Goal: Task Accomplishment & Management: Use online tool/utility

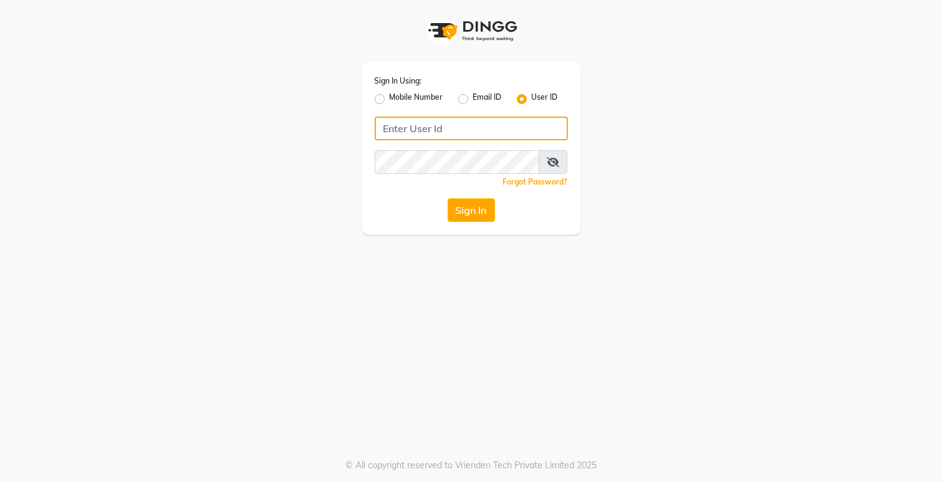
type input "Dedios123"
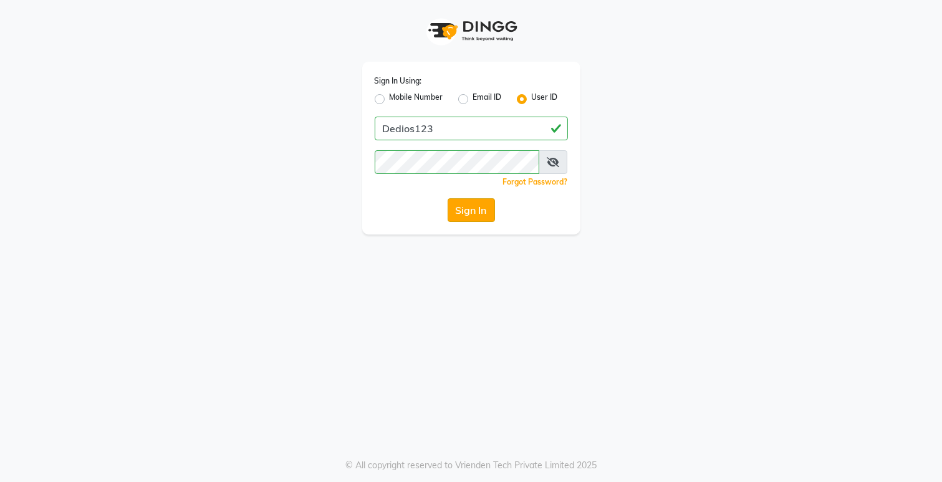
click at [466, 209] on button "Sign In" at bounding box center [471, 210] width 47 height 24
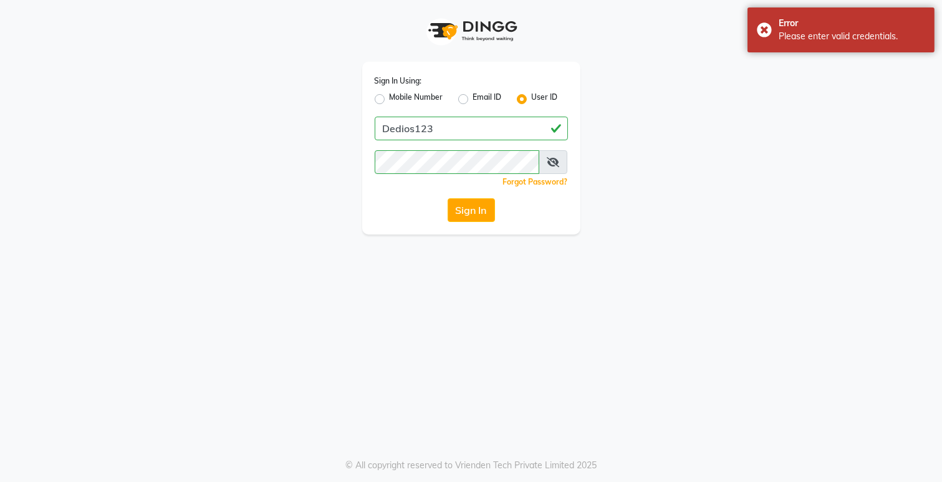
click at [552, 163] on icon at bounding box center [553, 162] width 12 height 10
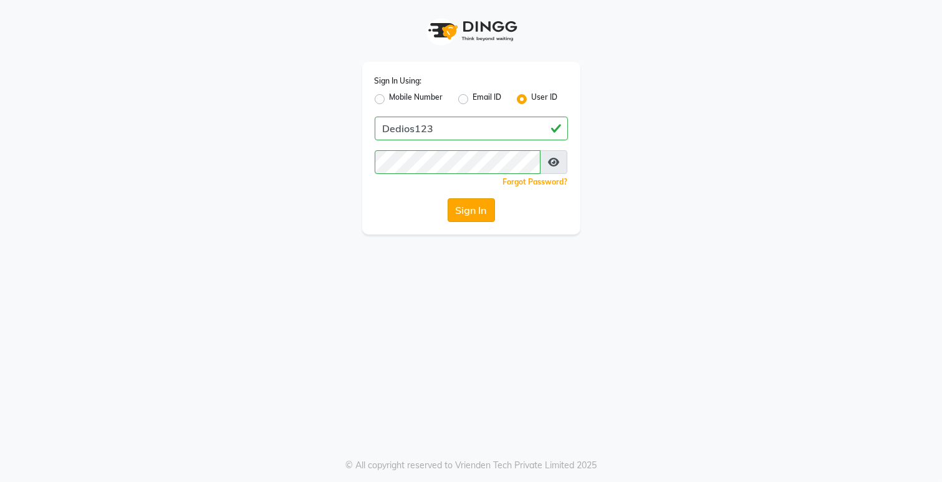
click at [472, 215] on button "Sign In" at bounding box center [471, 210] width 47 height 24
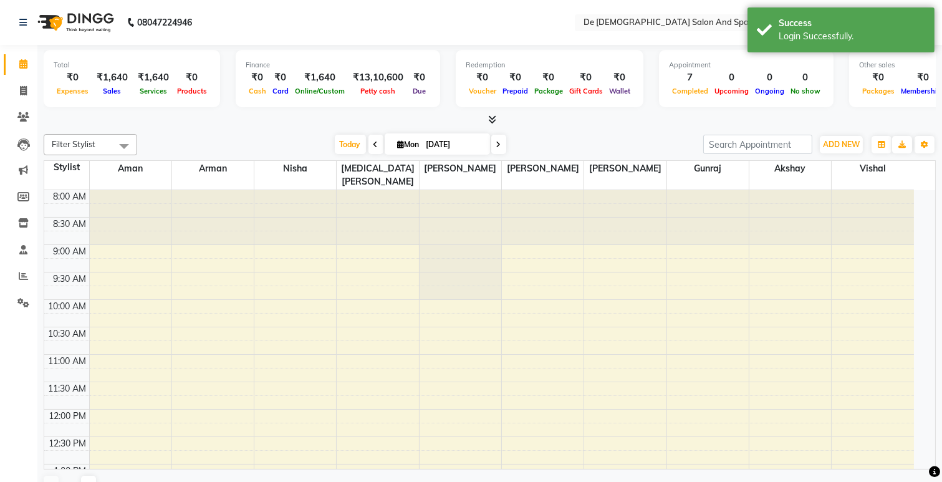
select select "en"
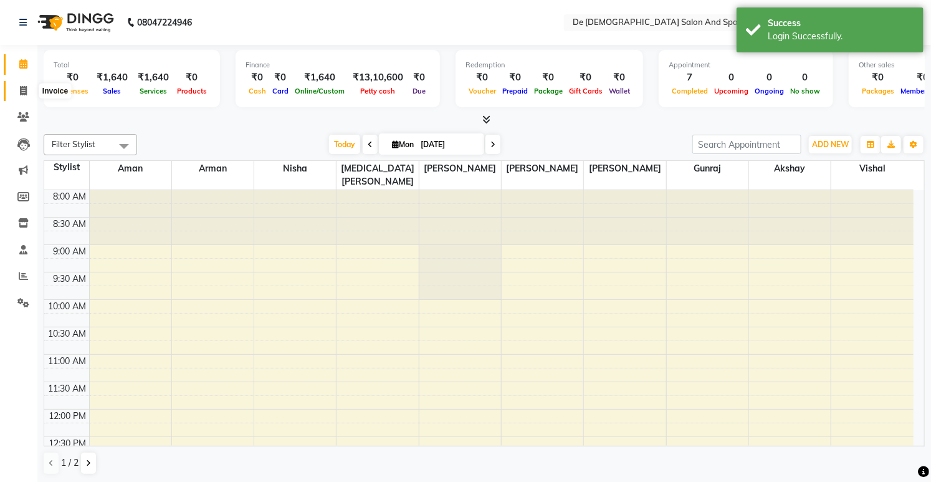
click at [22, 92] on icon at bounding box center [23, 90] width 7 height 9
select select "service"
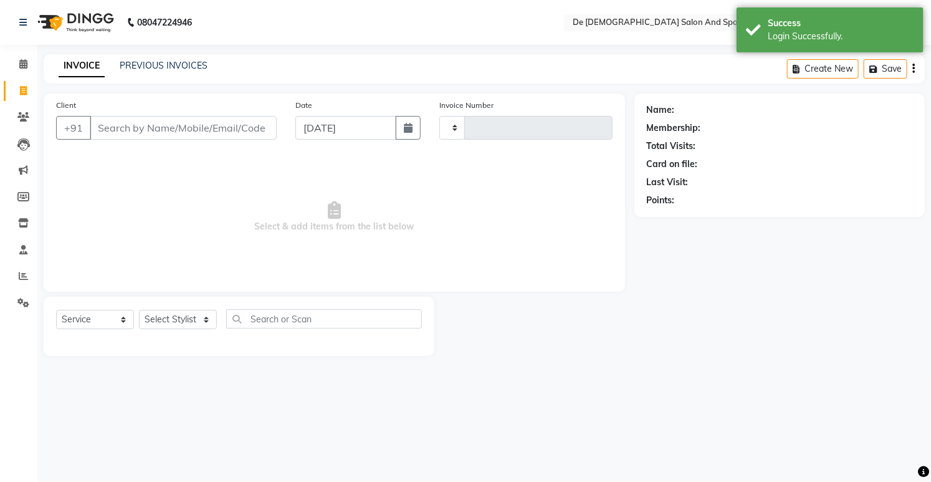
type input "2511"
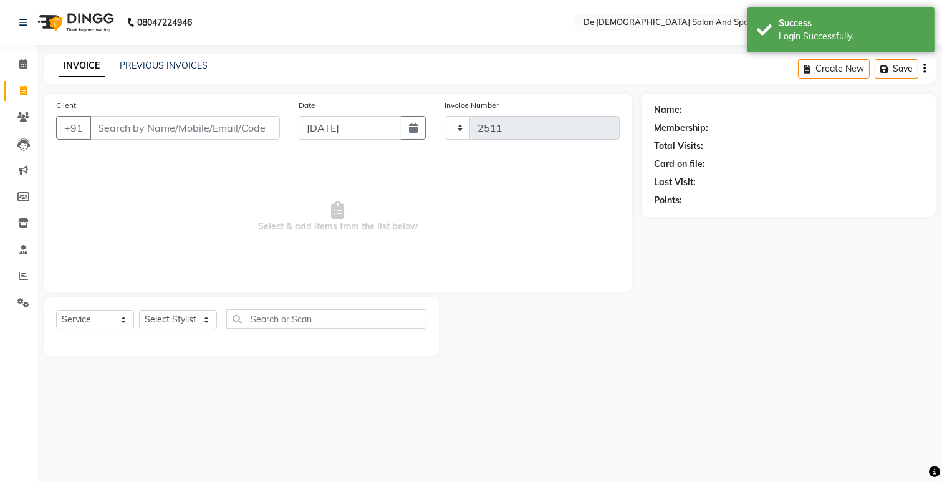
select select "6431"
click at [170, 129] on input "Client" at bounding box center [185, 128] width 190 height 24
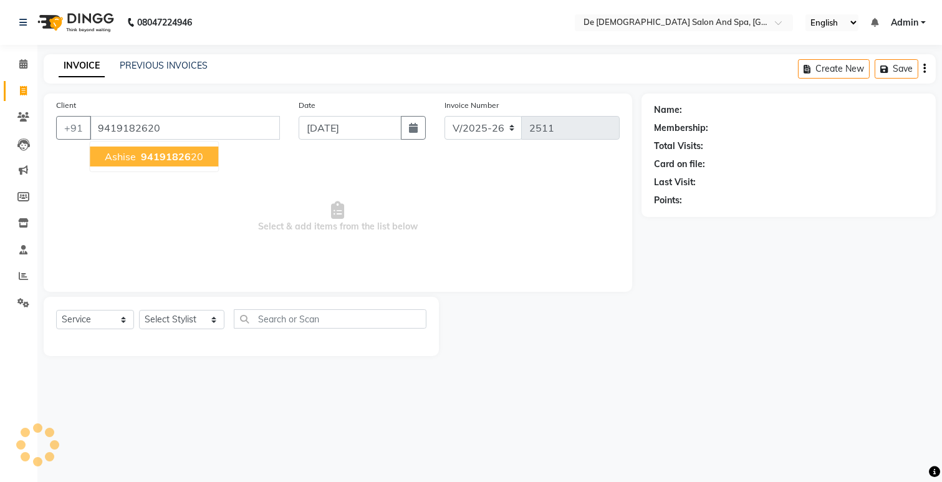
type input "9419182620"
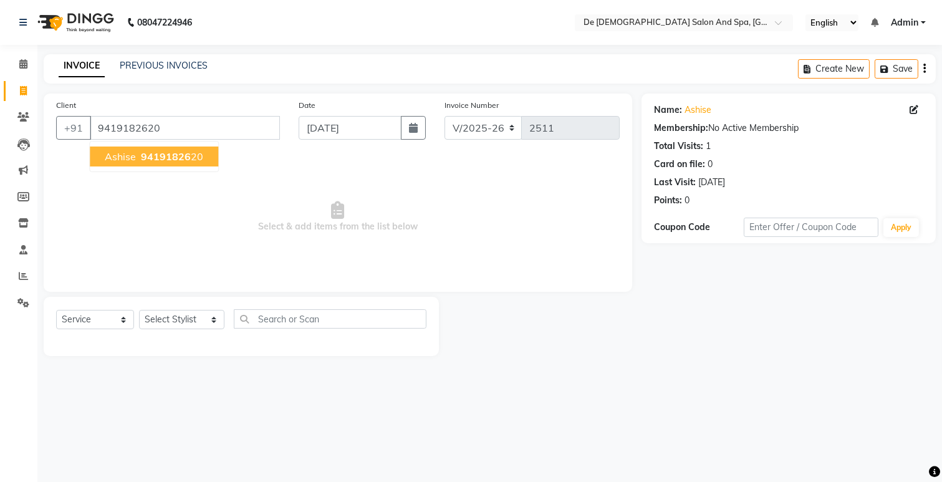
click at [166, 151] on span "94191826" at bounding box center [166, 156] width 50 height 12
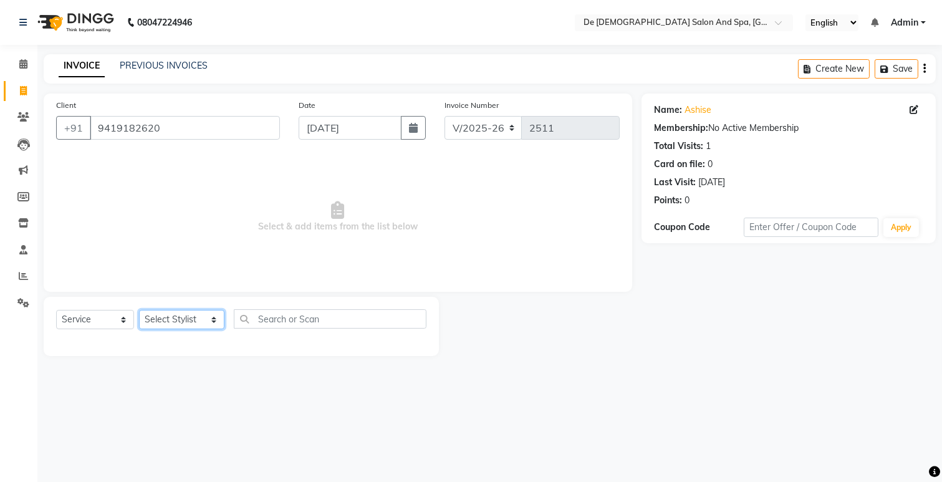
click at [180, 323] on select "Select Stylist akshay aman [PERSON_NAME] [PERSON_NAME] [MEDICAL_DATA][PERSON_NA…" at bounding box center [181, 319] width 85 height 19
select select "49201"
click at [139, 310] on select "Select Stylist akshay aman [PERSON_NAME] [PERSON_NAME] [MEDICAL_DATA][PERSON_NA…" at bounding box center [181, 319] width 85 height 19
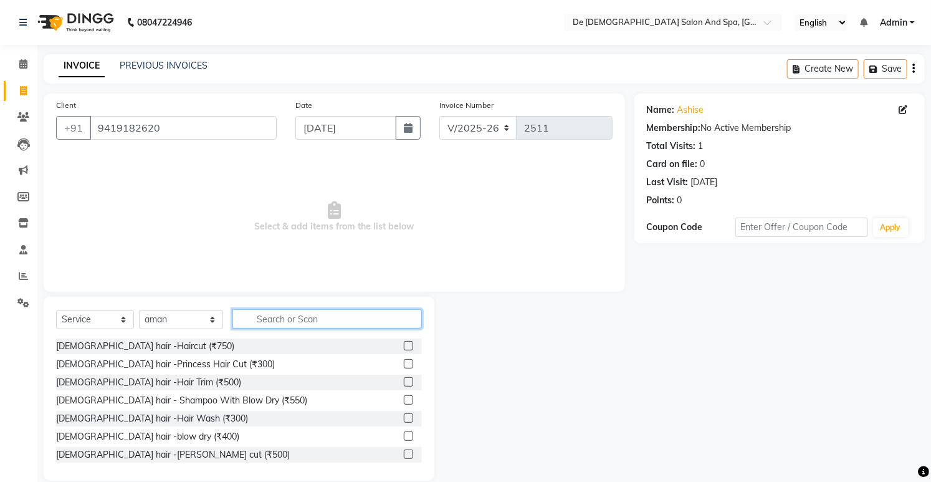
click at [279, 316] on input "text" at bounding box center [327, 318] width 189 height 19
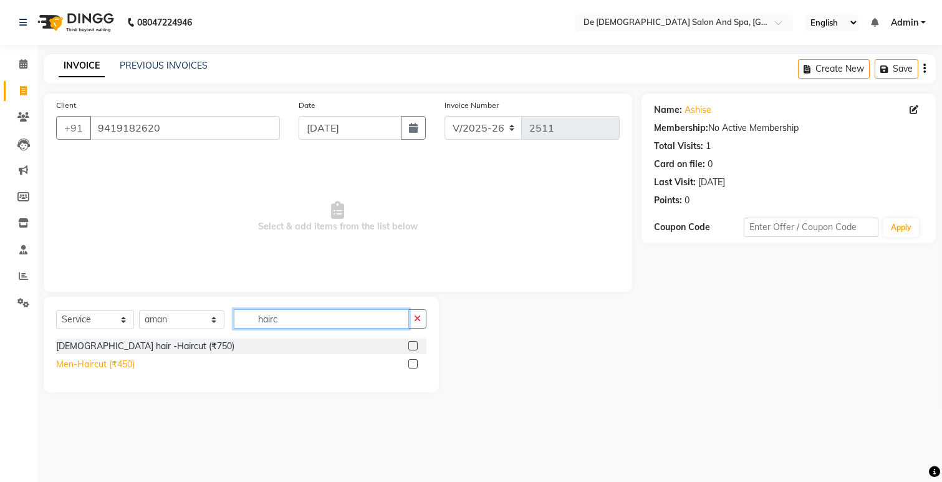
type input "hairc"
click at [123, 362] on div "Men-Haircut (₹450)" at bounding box center [95, 364] width 79 height 13
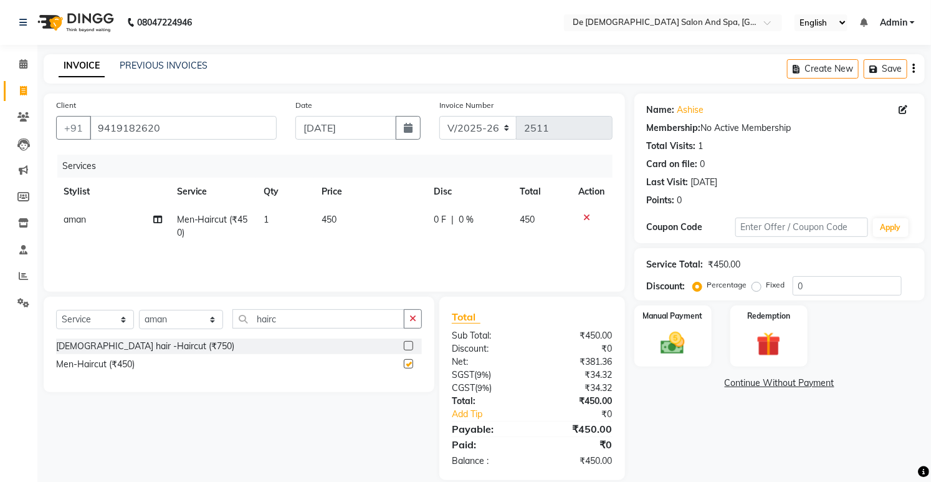
checkbox input "false"
click at [413, 318] on icon "button" at bounding box center [413, 318] width 7 height 9
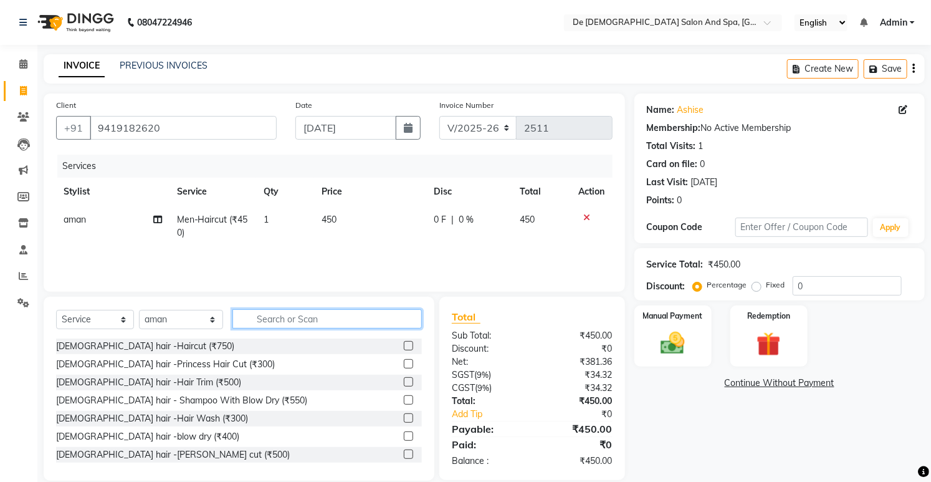
click at [310, 313] on input "text" at bounding box center [327, 318] width 189 height 19
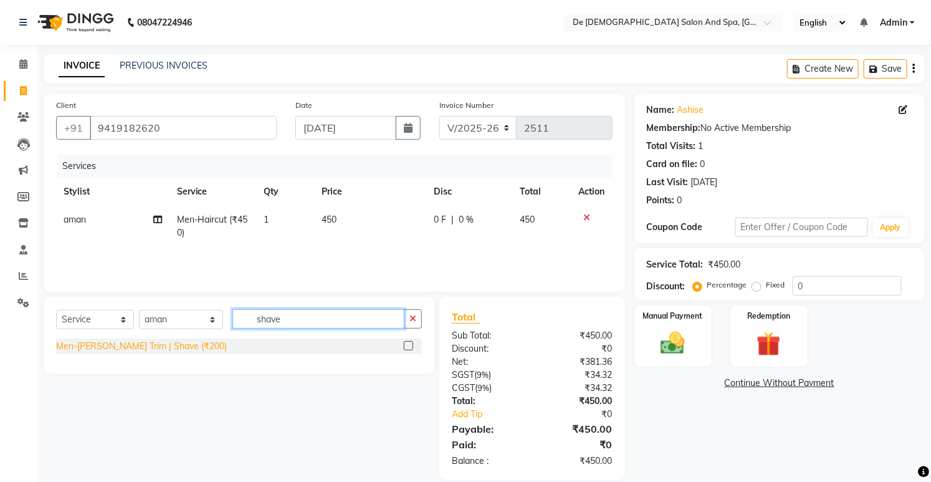
type input "shave"
click at [117, 343] on div "Men-[PERSON_NAME] Trim | Shave (₹200)" at bounding box center [141, 346] width 171 height 13
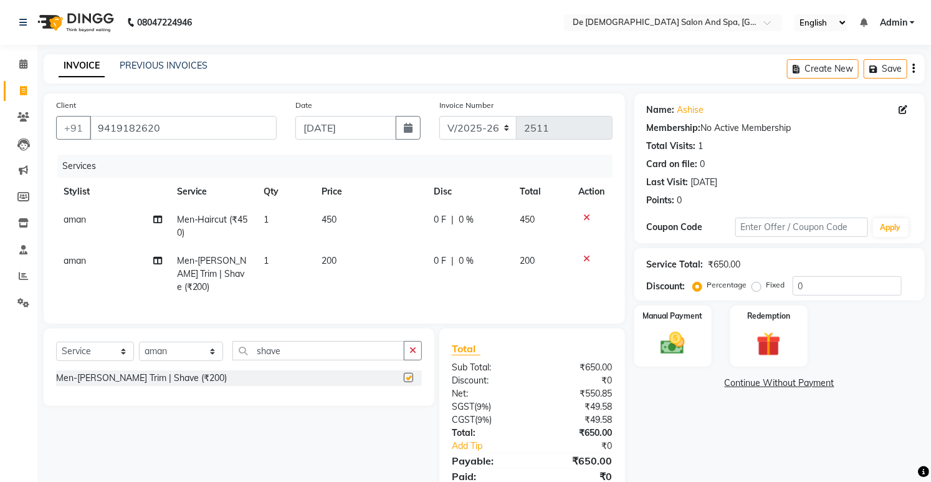
checkbox input "false"
click at [793, 277] on input "0" at bounding box center [847, 285] width 109 height 19
click at [668, 347] on img at bounding box center [673, 343] width 41 height 29
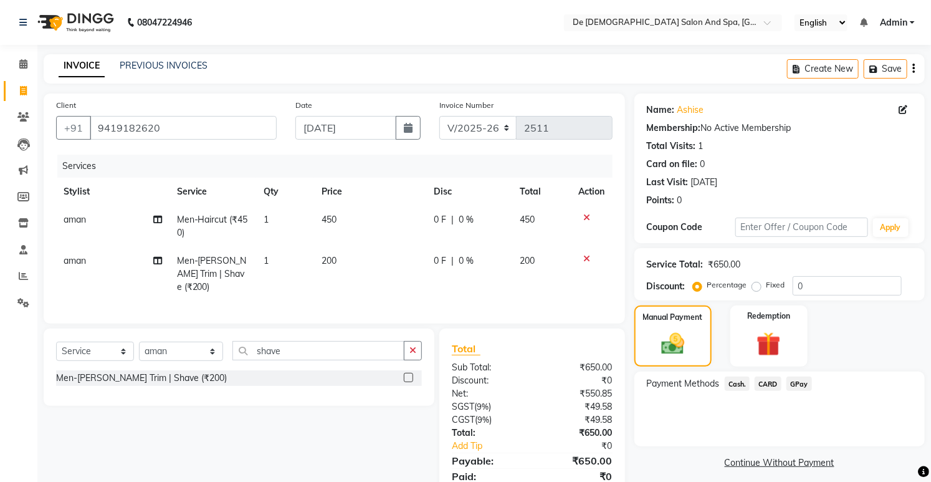
click at [737, 383] on span "Cash." at bounding box center [738, 384] width 26 height 14
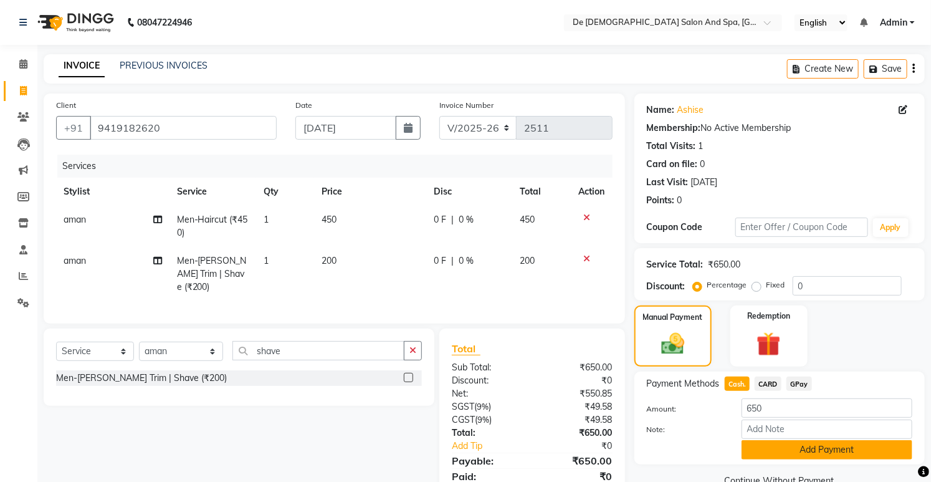
click at [777, 453] on button "Add Payment" at bounding box center [827, 449] width 171 height 19
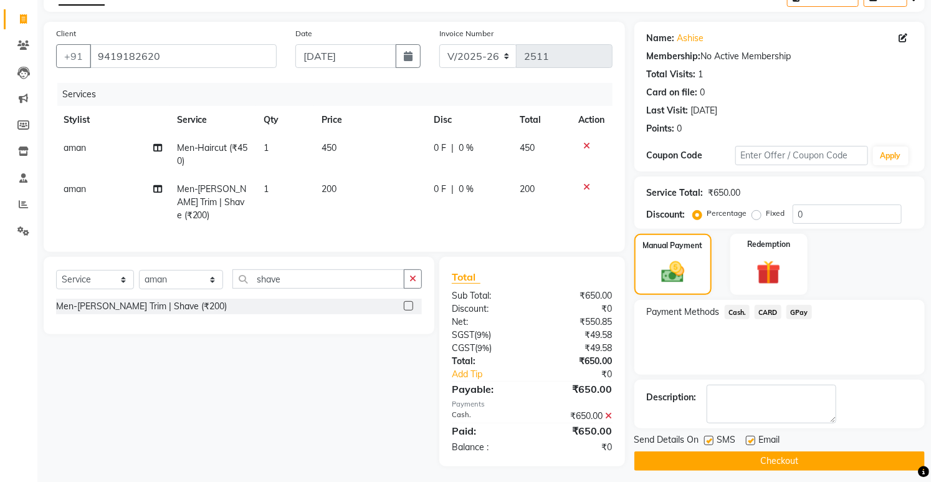
scroll to position [79, 0]
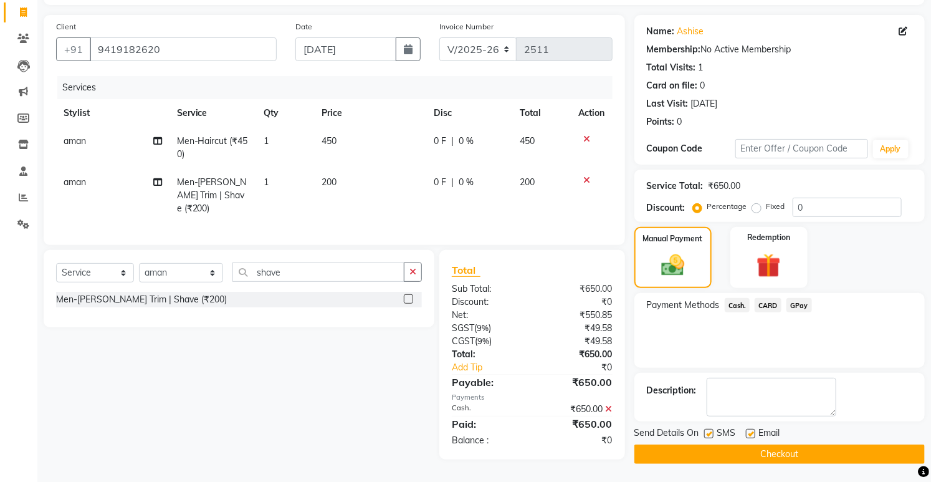
click at [778, 459] on button "Checkout" at bounding box center [780, 453] width 290 height 19
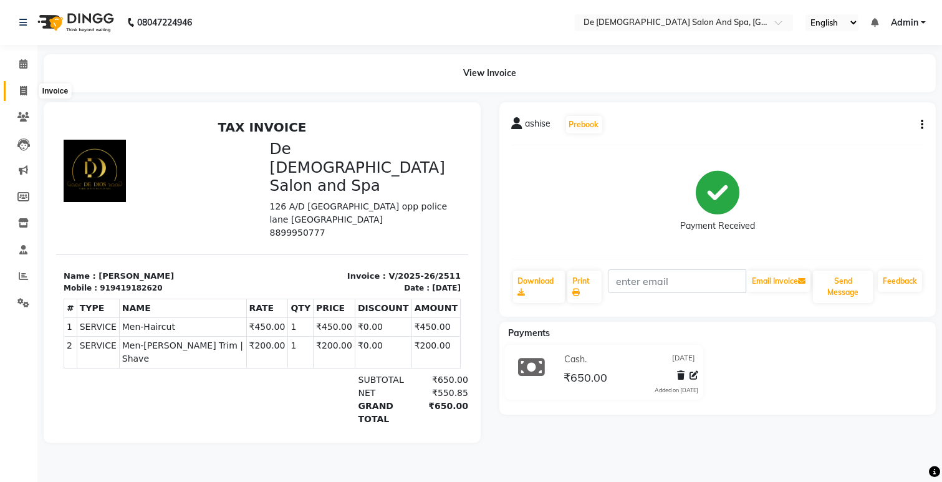
click at [21, 90] on icon at bounding box center [23, 90] width 7 height 9
select select "service"
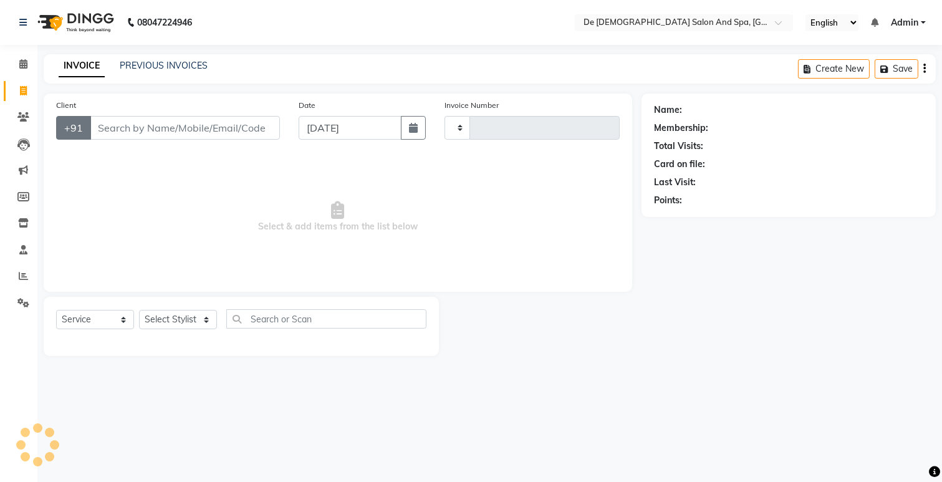
type input "2512"
select select "6431"
click at [175, 69] on link "PREVIOUS INVOICES" at bounding box center [164, 65] width 88 height 11
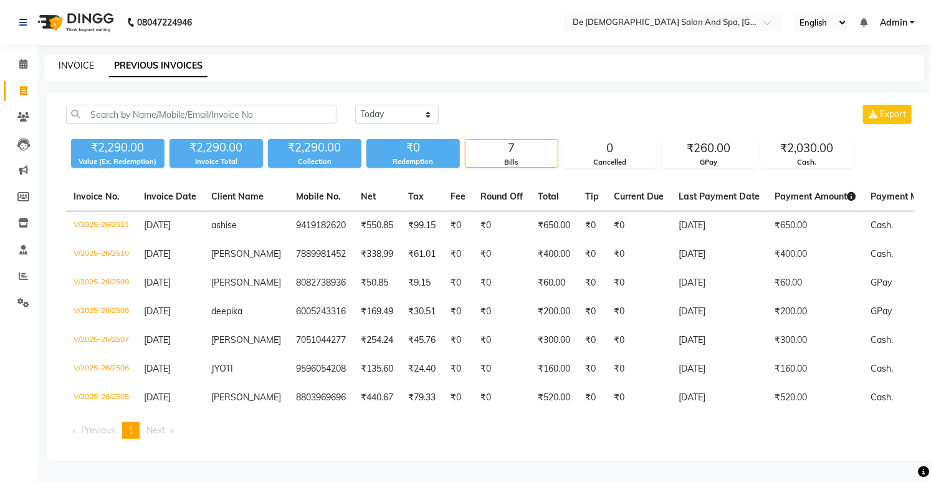
click at [74, 62] on link "INVOICE" at bounding box center [77, 65] width 36 height 11
select select "service"
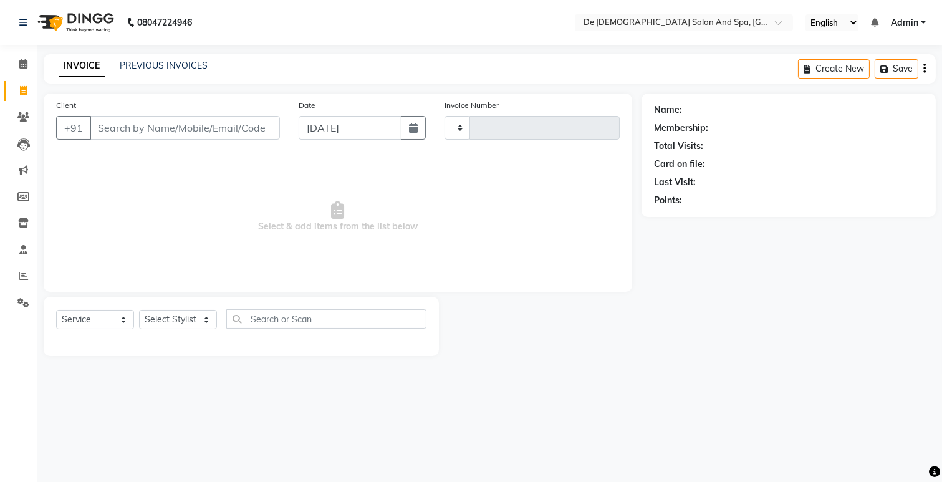
type input "2512"
select select "6431"
click at [162, 64] on link "PREVIOUS INVOICES" at bounding box center [164, 65] width 88 height 11
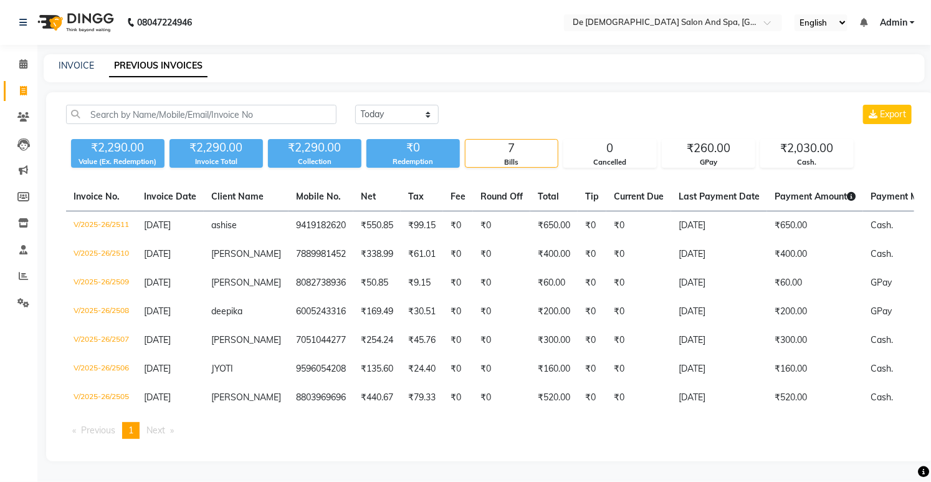
click at [82, 72] on div "INVOICE" at bounding box center [77, 65] width 36 height 13
click at [76, 65] on link "INVOICE" at bounding box center [77, 65] width 36 height 11
select select "service"
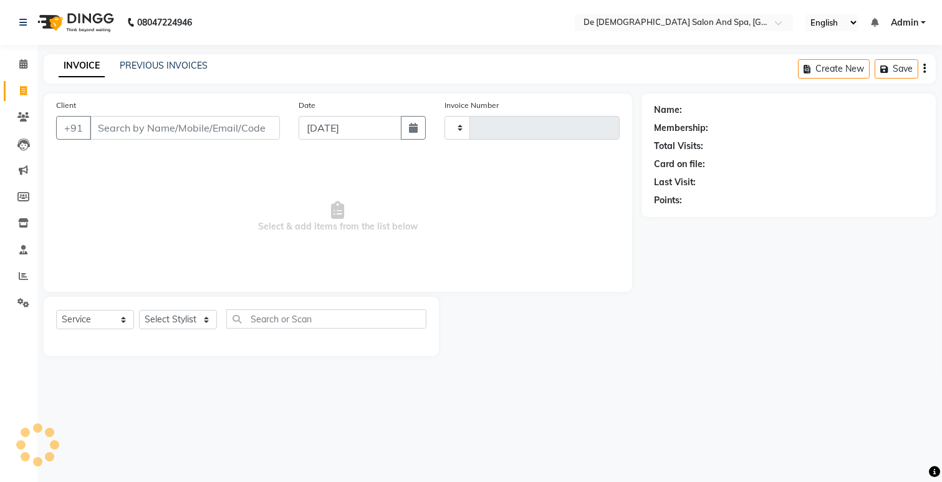
type input "2512"
select select "6431"
click at [165, 321] on select "Select Stylist akshay aman [PERSON_NAME] [PERSON_NAME] [MEDICAL_DATA][PERSON_NA…" at bounding box center [181, 319] width 85 height 19
select select "79126"
click at [139, 310] on select "Select Stylist akshay aman [PERSON_NAME] [PERSON_NAME] [MEDICAL_DATA][PERSON_NA…" at bounding box center [181, 319] width 85 height 19
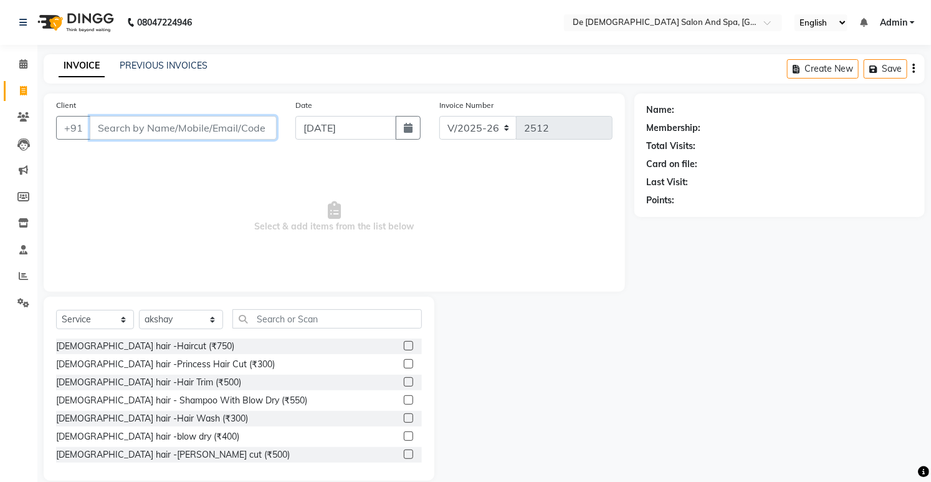
click at [109, 126] on input "Client" at bounding box center [183, 128] width 187 height 24
type input "s"
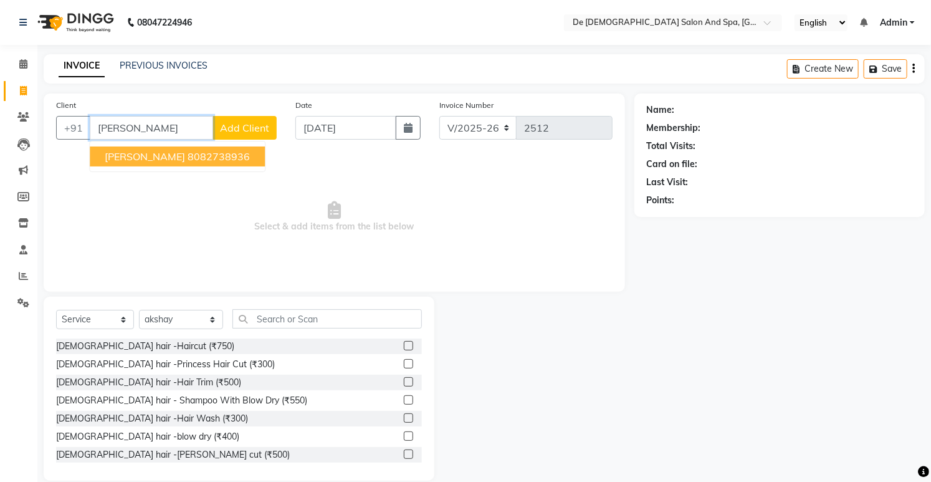
click at [131, 150] on span "[PERSON_NAME]" at bounding box center [145, 156] width 80 height 12
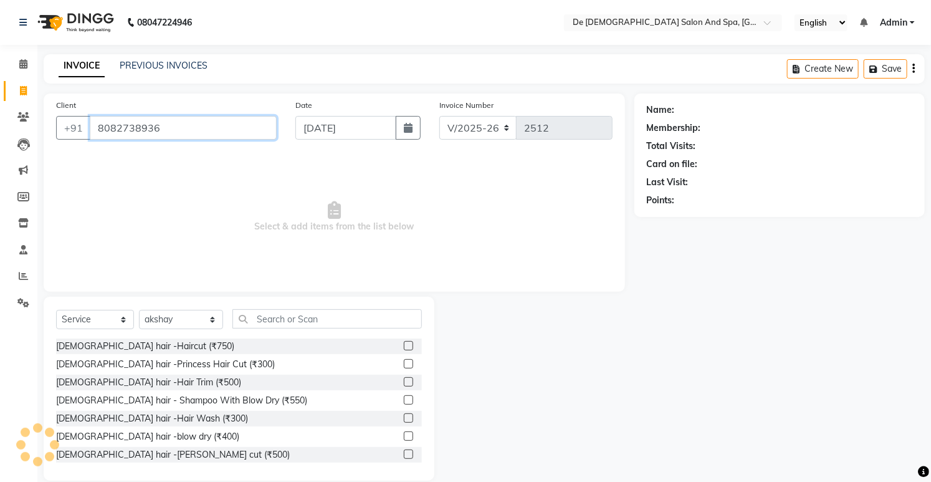
type input "8082738936"
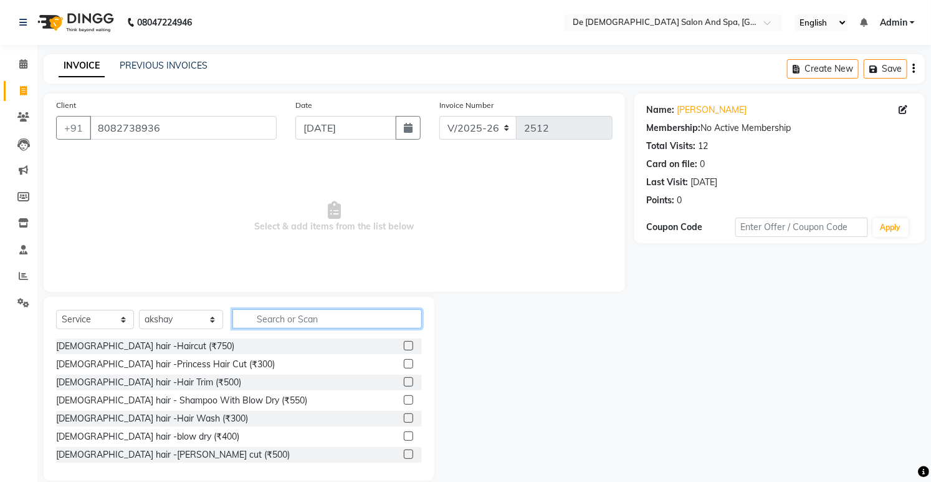
click at [254, 315] on input "text" at bounding box center [327, 318] width 189 height 19
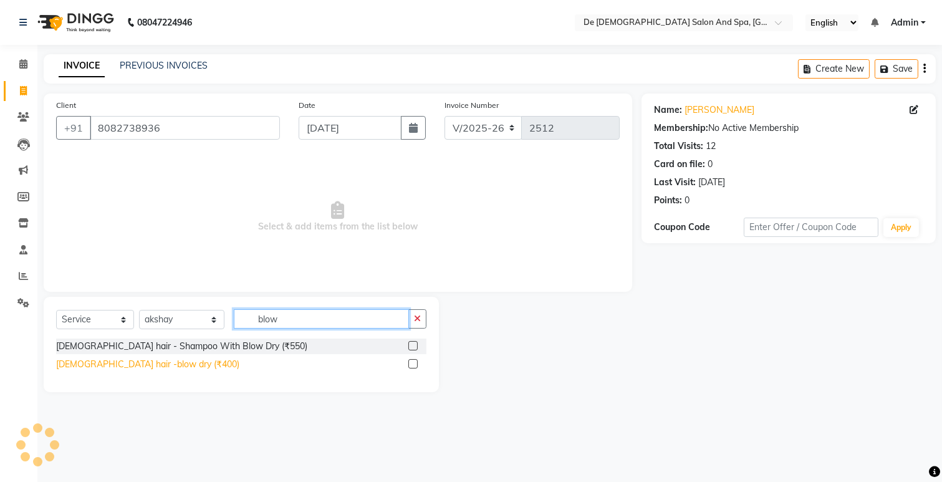
type input "blow"
click at [147, 366] on div "[DEMOGRAPHIC_DATA] hair -blow dry (₹400)" at bounding box center [147, 364] width 183 height 13
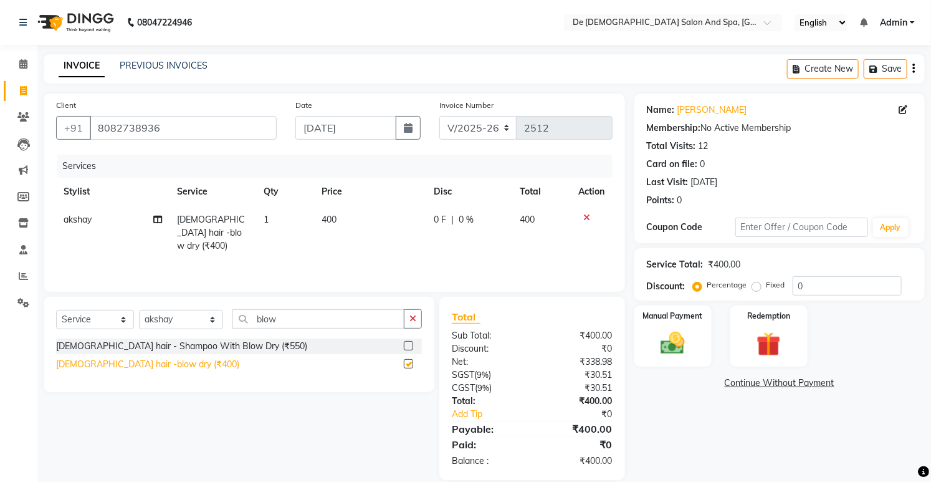
checkbox input "false"
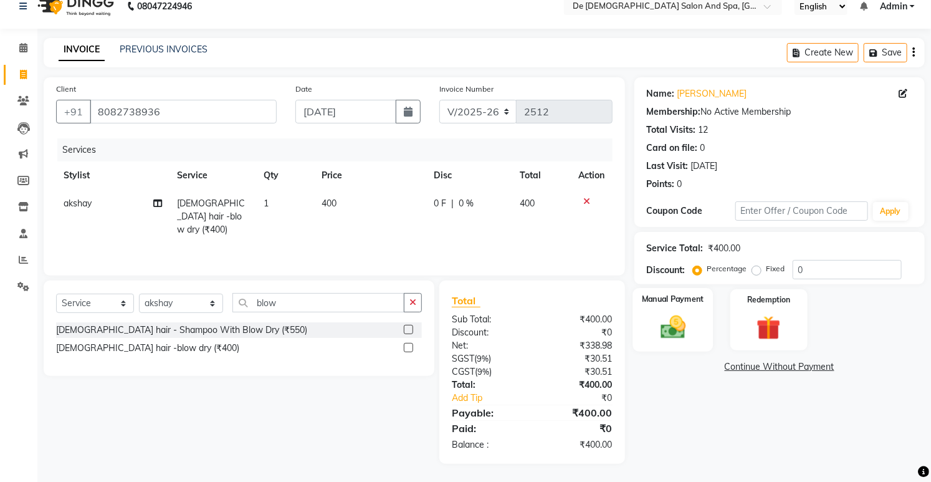
click at [683, 327] on img at bounding box center [673, 327] width 41 height 29
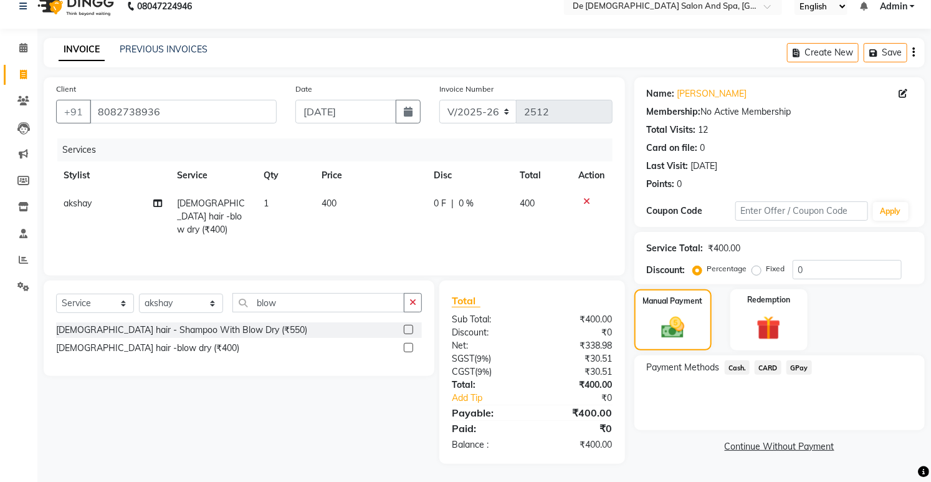
click at [737, 366] on span "Cash." at bounding box center [738, 367] width 26 height 14
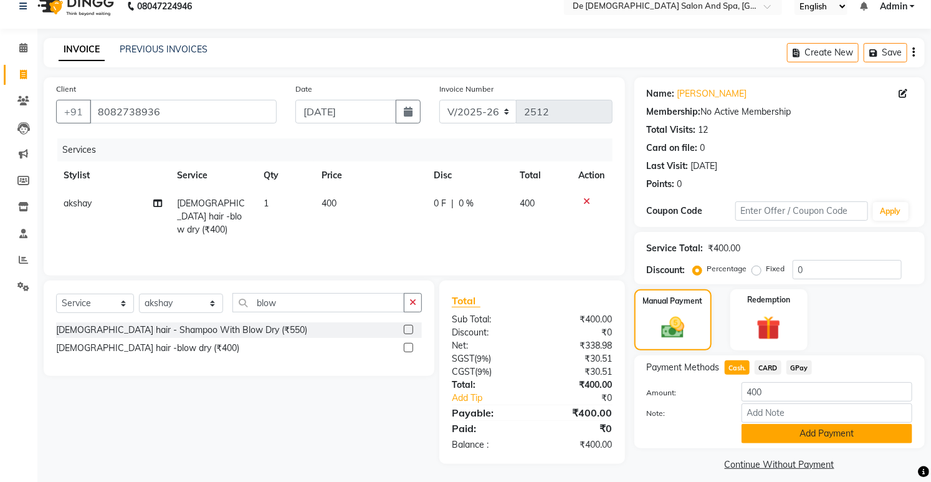
click at [765, 436] on button "Add Payment" at bounding box center [827, 433] width 171 height 19
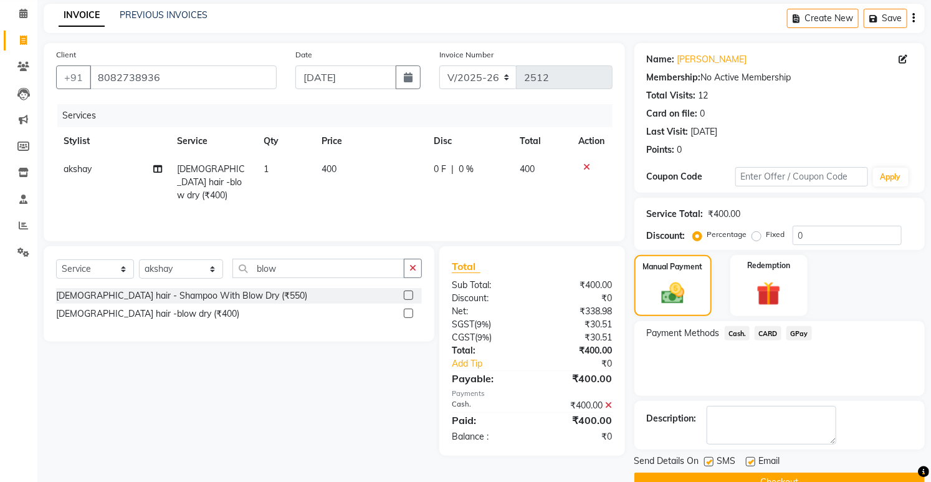
scroll to position [79, 0]
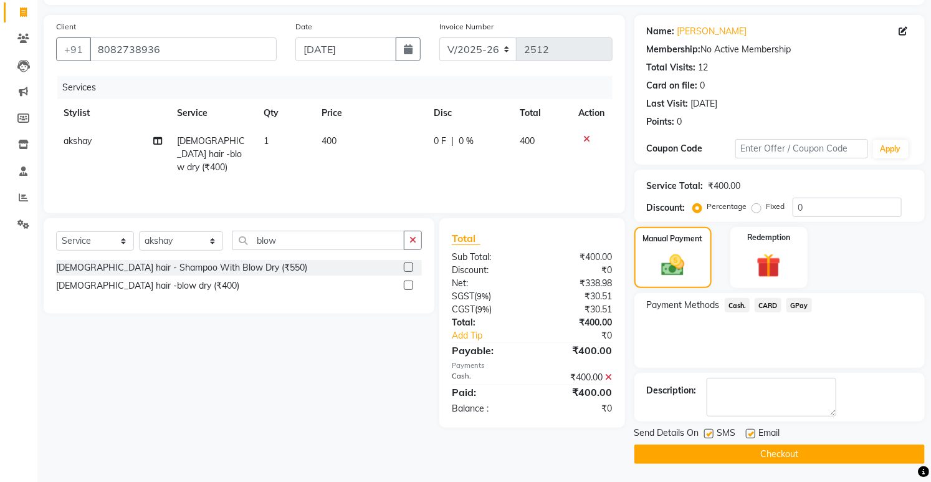
click at [727, 444] on button "Checkout" at bounding box center [780, 453] width 290 height 19
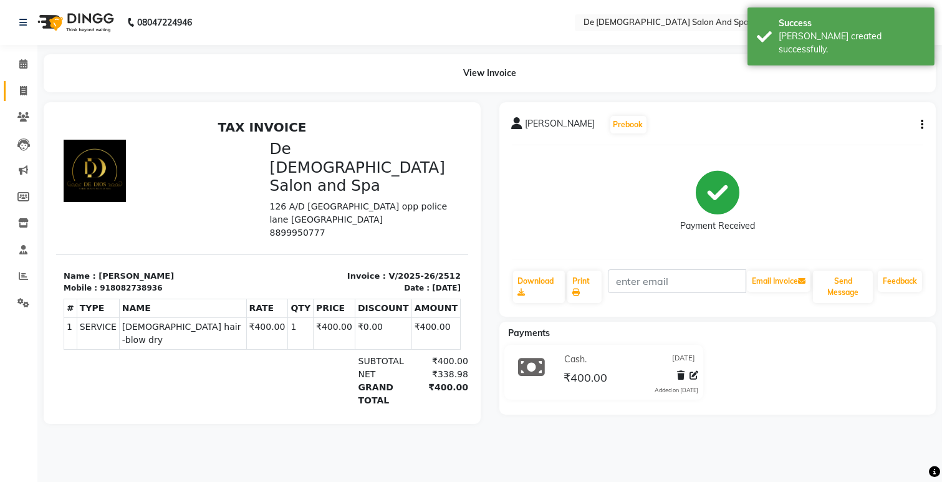
click at [23, 94] on icon at bounding box center [23, 90] width 7 height 9
select select "service"
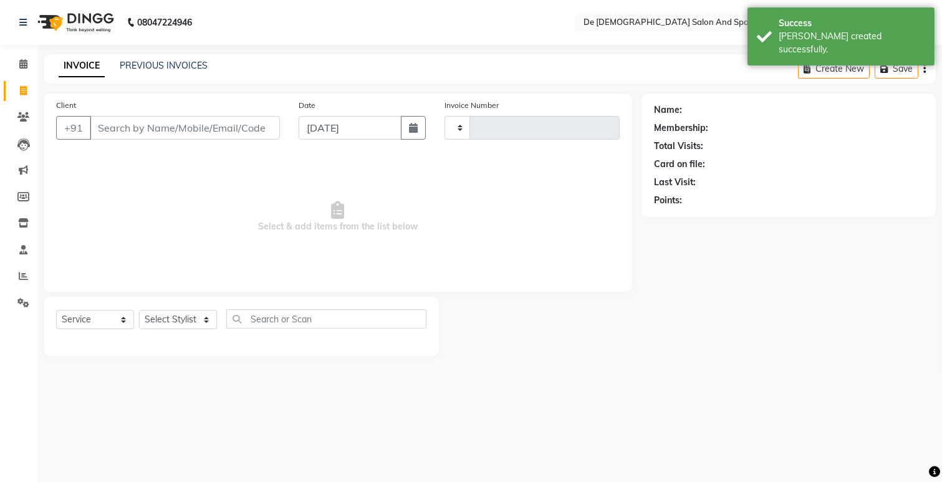
type input "2513"
select select "6431"
click at [158, 59] on div "PREVIOUS INVOICES" at bounding box center [164, 65] width 88 height 13
click at [160, 66] on link "PREVIOUS INVOICES" at bounding box center [164, 65] width 88 height 11
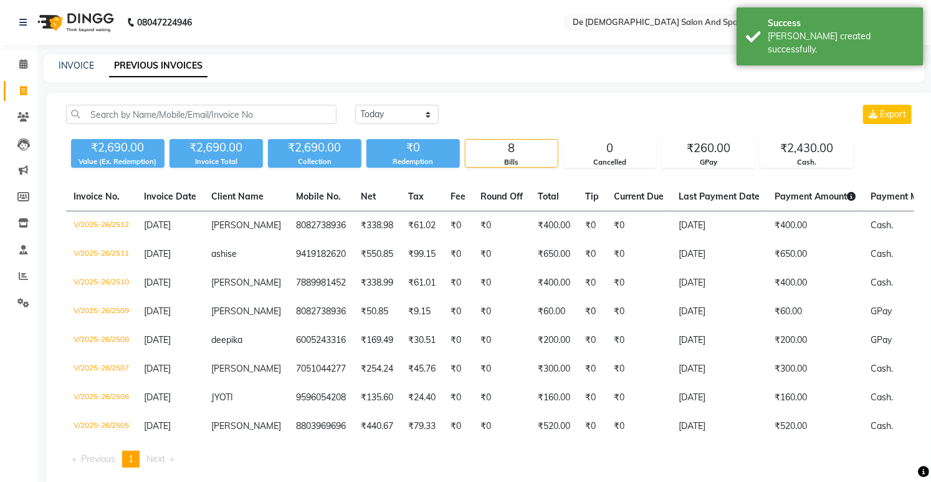
click at [257, 37] on nav "08047224946 Select Location × De Dios Salon And Spa, Gandhi Nagar English ENGLI…" at bounding box center [465, 22] width 931 height 45
click at [178, 60] on link "PREVIOUS INVOICES" at bounding box center [158, 66] width 98 height 22
click at [79, 69] on link "INVOICE" at bounding box center [77, 65] width 36 height 11
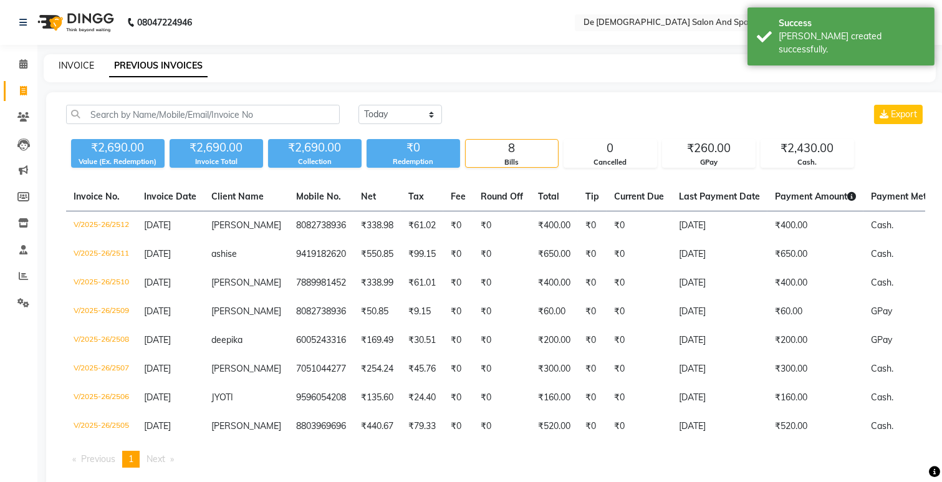
select select "6431"
select select "service"
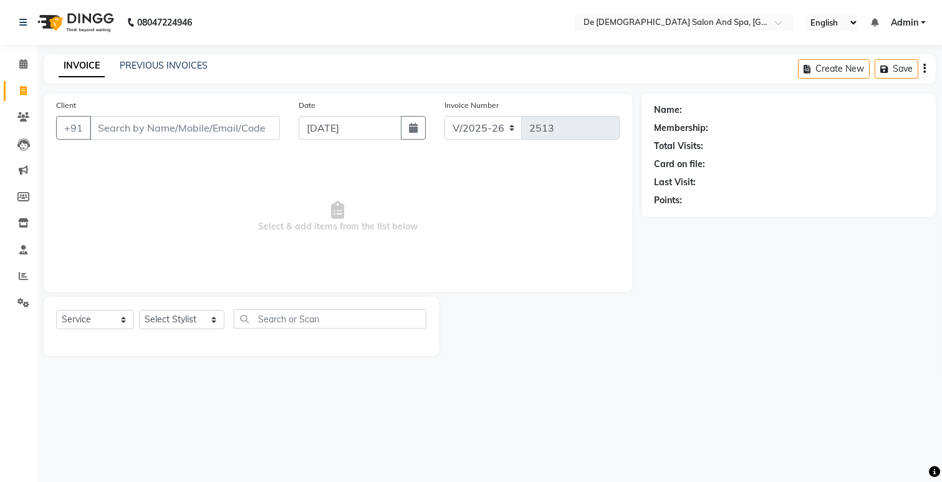
click at [113, 125] on input "Client" at bounding box center [185, 128] width 190 height 24
click at [175, 130] on input "Client" at bounding box center [185, 128] width 190 height 24
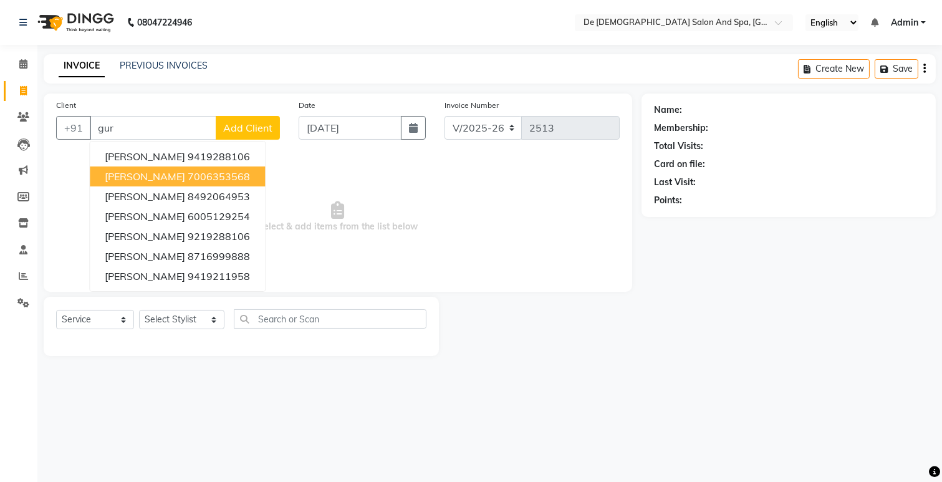
click at [173, 175] on span "[PERSON_NAME]" at bounding box center [145, 176] width 80 height 12
type input "7006353568"
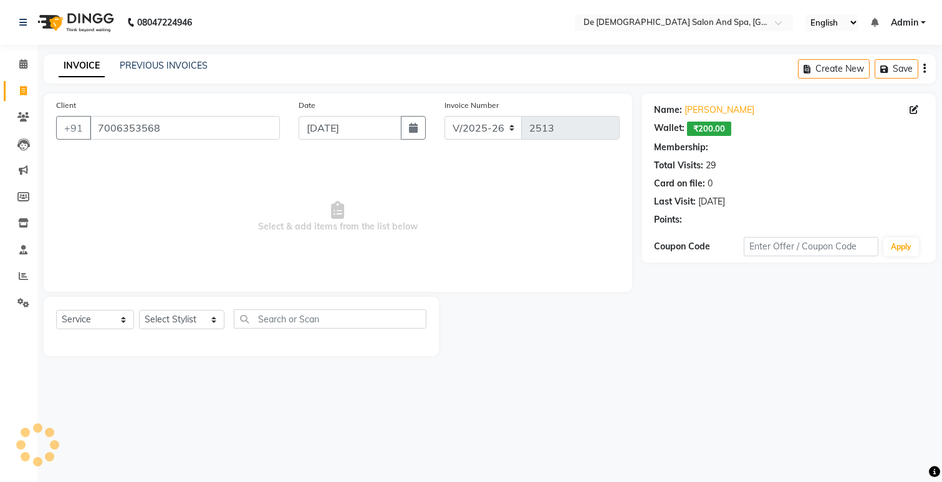
select select "1: Object"
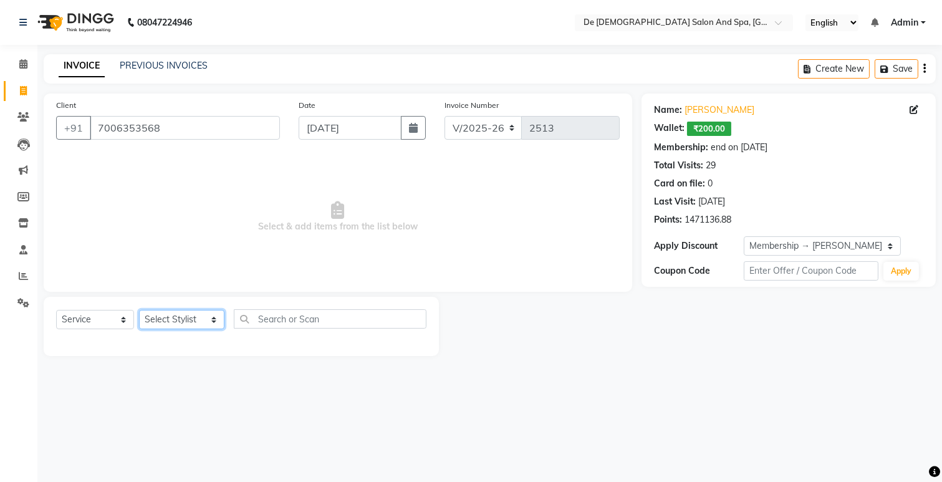
click at [181, 314] on select "Select Stylist akshay aman [PERSON_NAME] [PERSON_NAME] [MEDICAL_DATA][PERSON_NA…" at bounding box center [181, 319] width 85 height 19
select select "55354"
click at [139, 310] on select "Select Stylist akshay aman [PERSON_NAME] [PERSON_NAME] [MEDICAL_DATA][PERSON_NA…" at bounding box center [181, 319] width 85 height 19
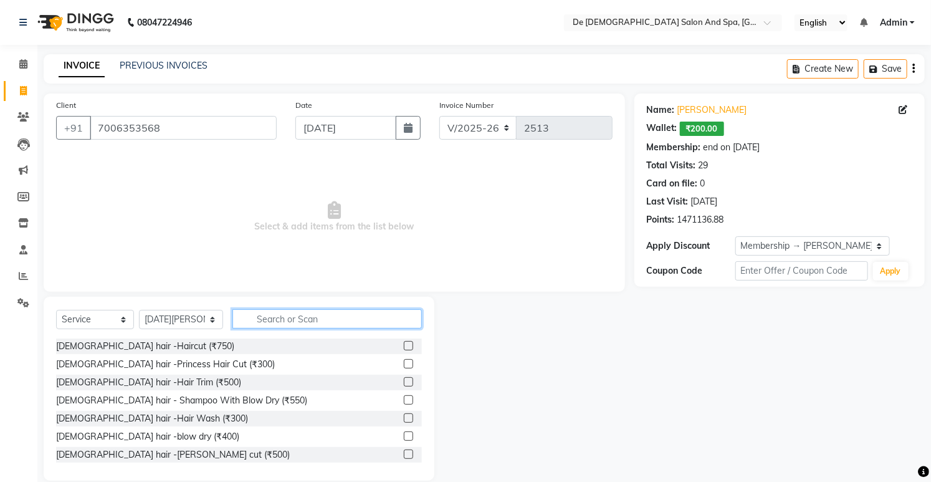
click at [292, 315] on input "text" at bounding box center [327, 318] width 189 height 19
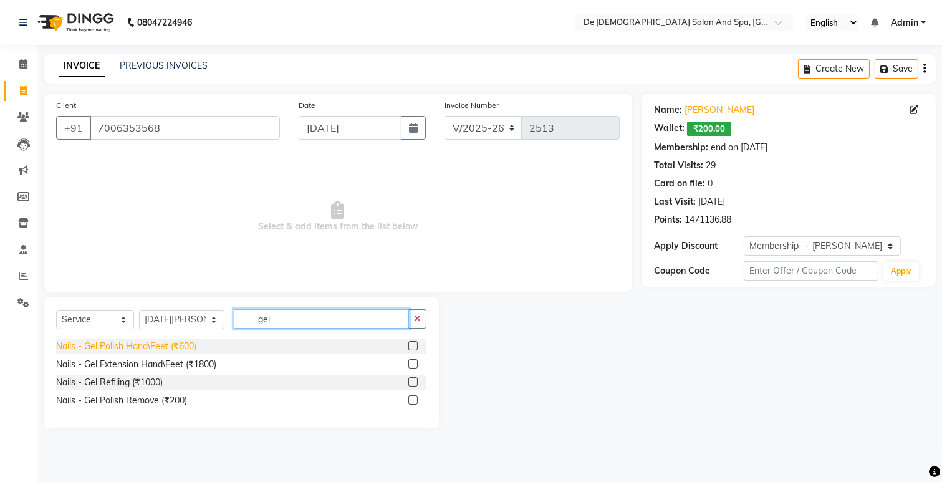
type input "gel"
click at [153, 347] on div "Nails - Gel Polish Hand\Feet (₹600)" at bounding box center [126, 346] width 140 height 13
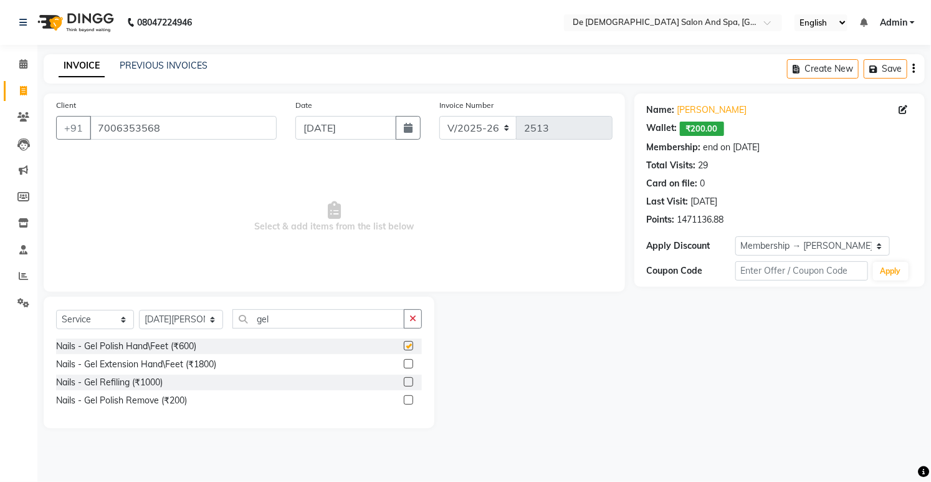
checkbox input "false"
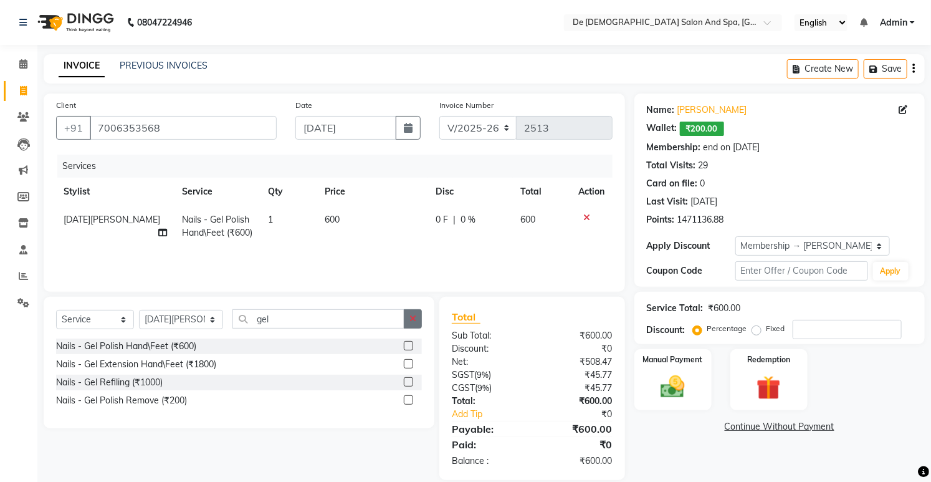
click at [413, 320] on icon "button" at bounding box center [413, 318] width 7 height 9
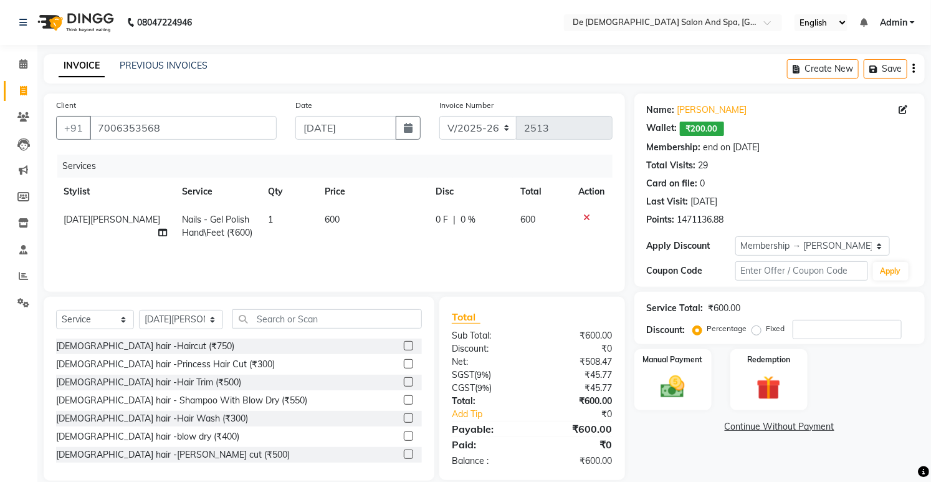
click at [809, 341] on div "Service Total: ₹600.00 Discount: Percentage Fixed" at bounding box center [780, 318] width 290 height 52
click at [812, 327] on input "number" at bounding box center [847, 329] width 109 height 19
type input "20"
click at [656, 391] on img at bounding box center [673, 387] width 41 height 29
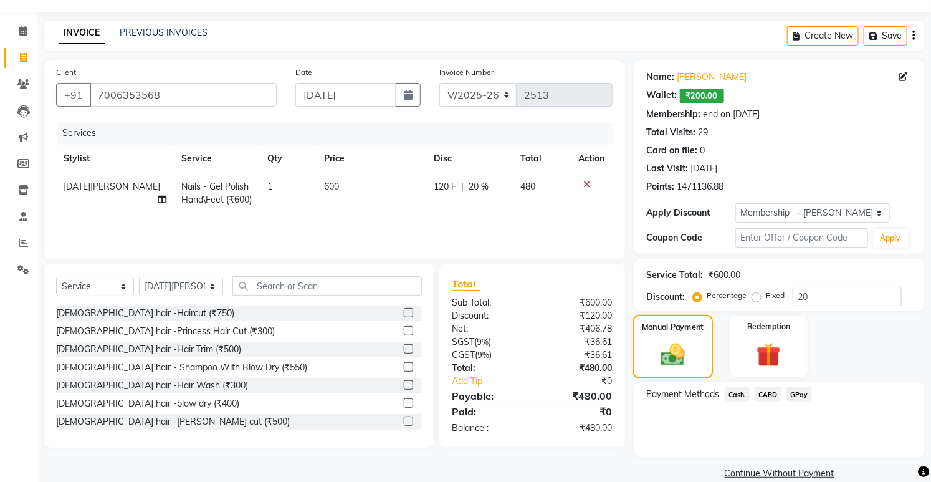
scroll to position [52, 0]
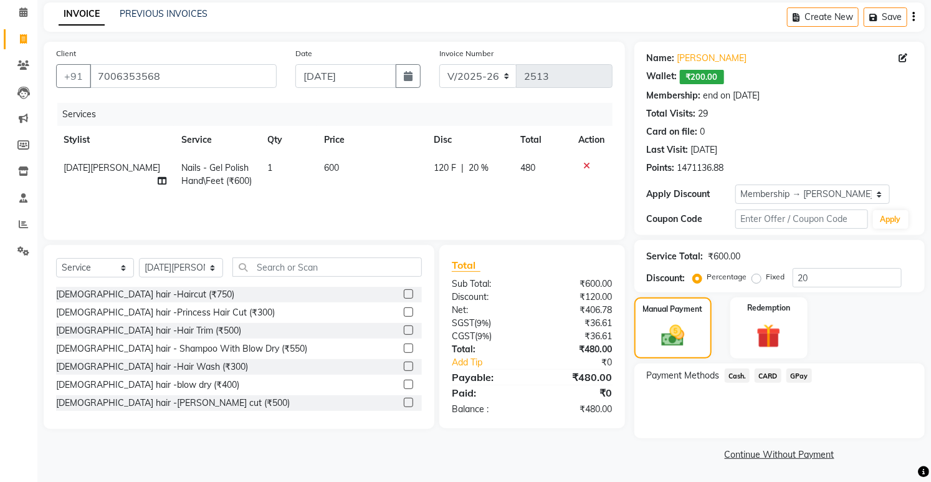
click at [730, 377] on span "Cash." at bounding box center [738, 375] width 26 height 14
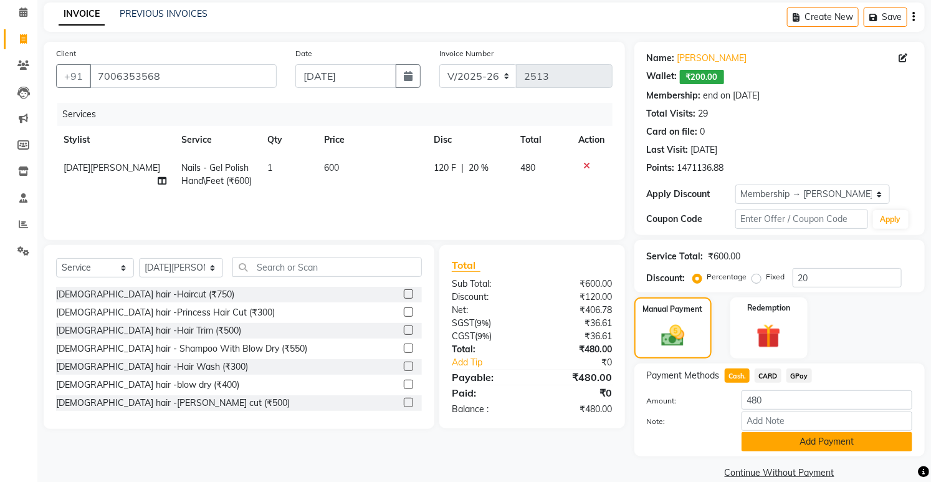
click at [792, 441] on button "Add Payment" at bounding box center [827, 441] width 171 height 19
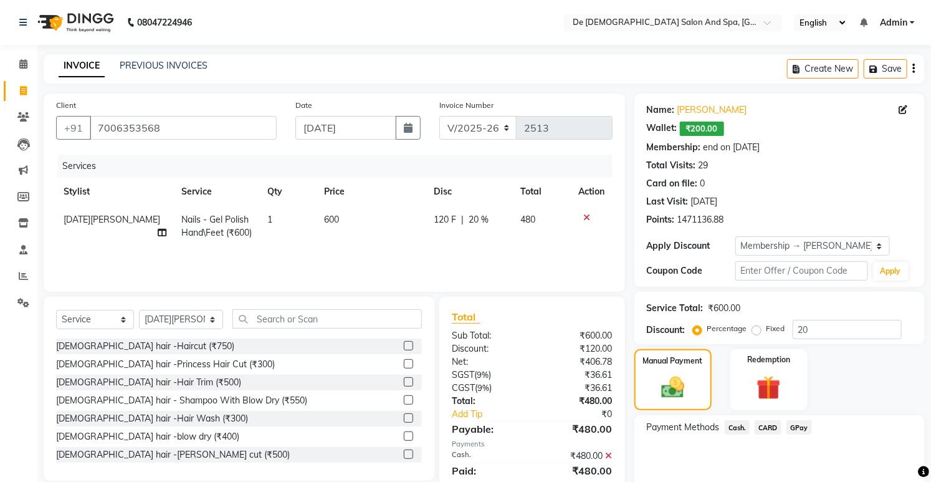
scroll to position [122, 0]
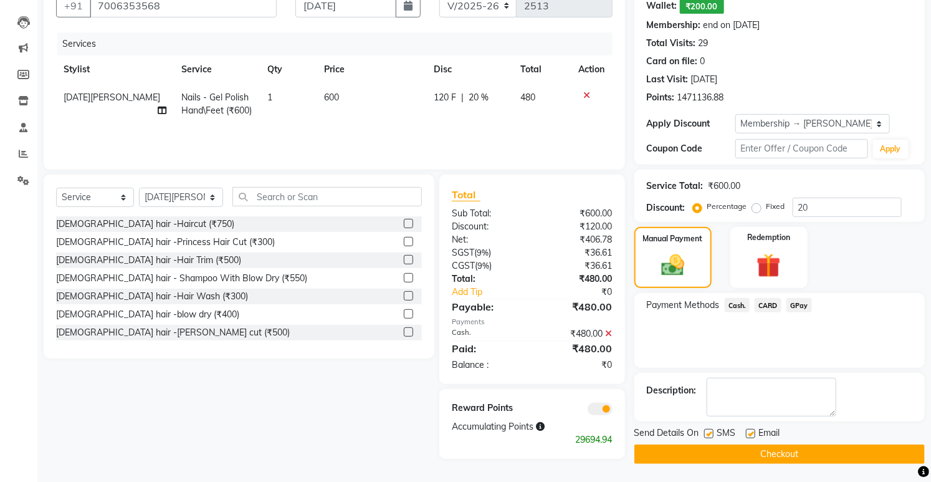
click at [711, 450] on button "Checkout" at bounding box center [780, 453] width 290 height 19
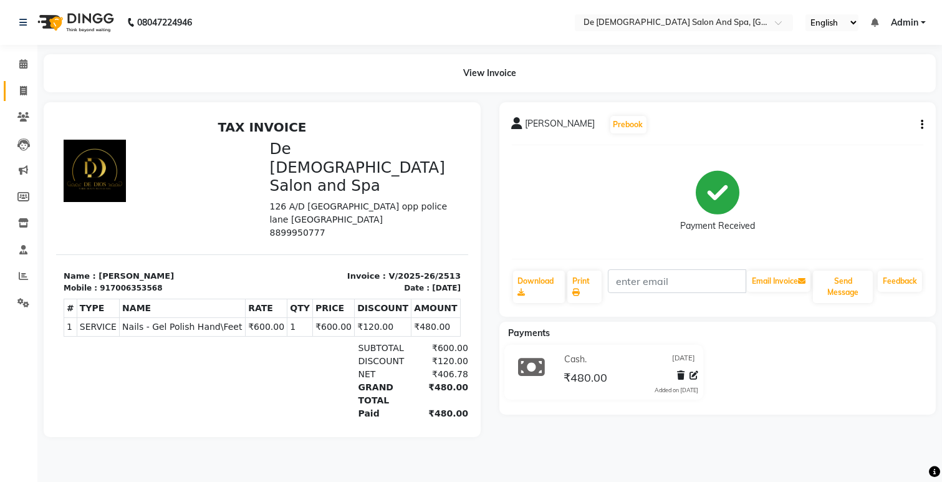
click at [26, 95] on icon at bounding box center [23, 90] width 7 height 9
select select "service"
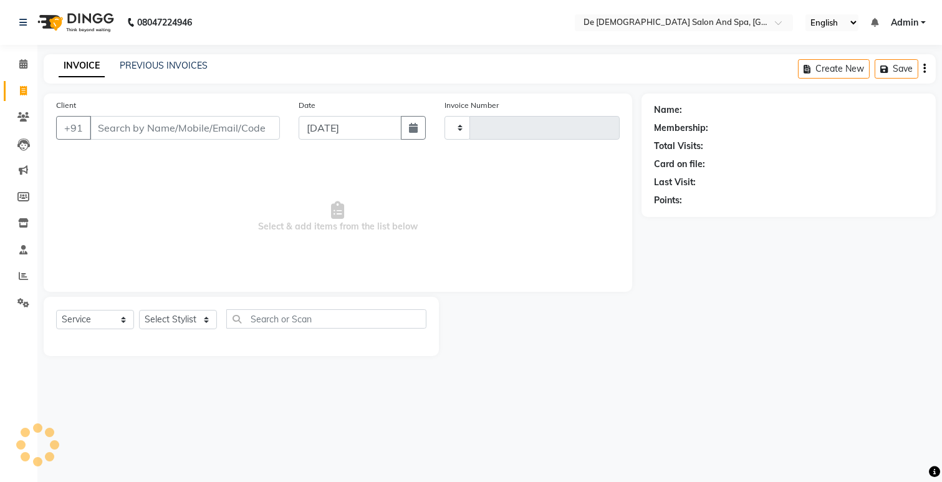
type input "2514"
select select "6431"
click at [148, 128] on input "Client" at bounding box center [185, 128] width 190 height 24
click at [164, 314] on select "Select Stylist akshay aman [PERSON_NAME] [PERSON_NAME] [MEDICAL_DATA][PERSON_NA…" at bounding box center [181, 319] width 85 height 19
click at [244, 123] on input "Client" at bounding box center [185, 128] width 190 height 24
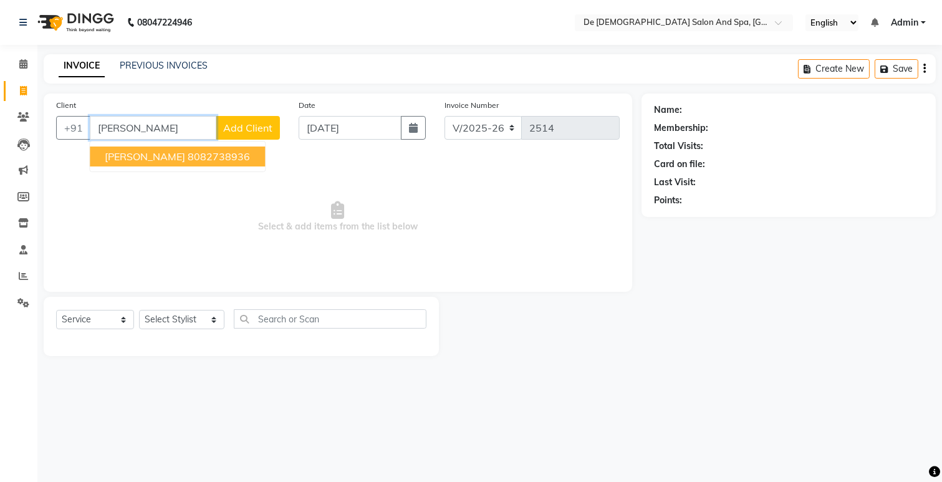
click at [188, 150] on ngb-highlight "8082738936" at bounding box center [219, 156] width 62 height 12
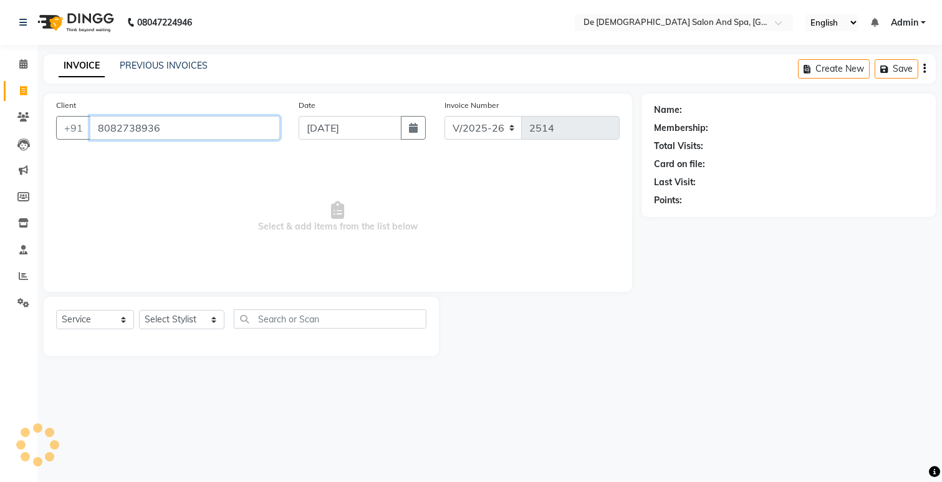
type input "8082738936"
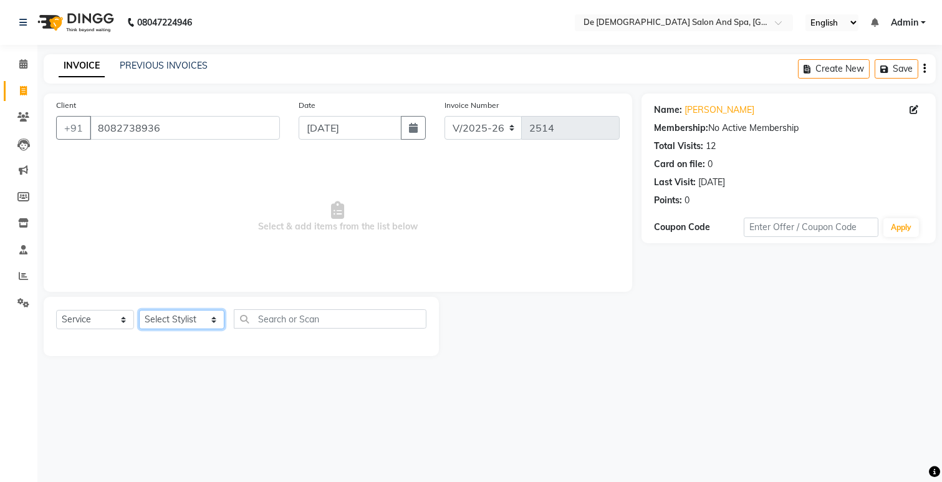
click at [188, 320] on select "Select Stylist akshay aman [PERSON_NAME] [PERSON_NAME] [MEDICAL_DATA][PERSON_NA…" at bounding box center [181, 319] width 85 height 19
click at [400, 1] on nav "08047224946 Select Location × De Dios Salon And Spa, Gandhi Nagar English ENGLI…" at bounding box center [471, 22] width 942 height 45
click at [176, 312] on select "Select Stylist akshay aman [PERSON_NAME] [PERSON_NAME] [MEDICAL_DATA][PERSON_NA…" at bounding box center [181, 319] width 85 height 19
select select "55354"
click at [139, 310] on select "Select Stylist akshay aman [PERSON_NAME] [PERSON_NAME] [MEDICAL_DATA][PERSON_NA…" at bounding box center [181, 319] width 85 height 19
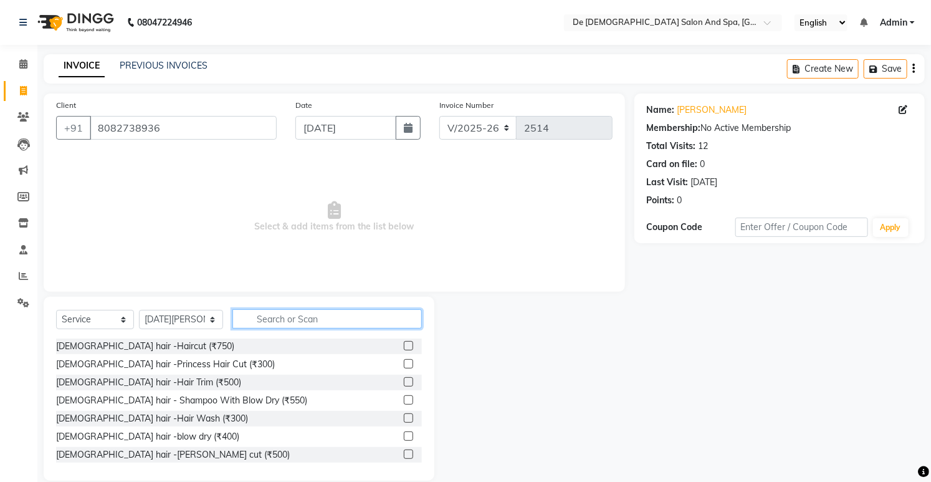
click at [244, 320] on input "text" at bounding box center [327, 318] width 189 height 19
click at [294, 325] on input "text" at bounding box center [327, 318] width 189 height 19
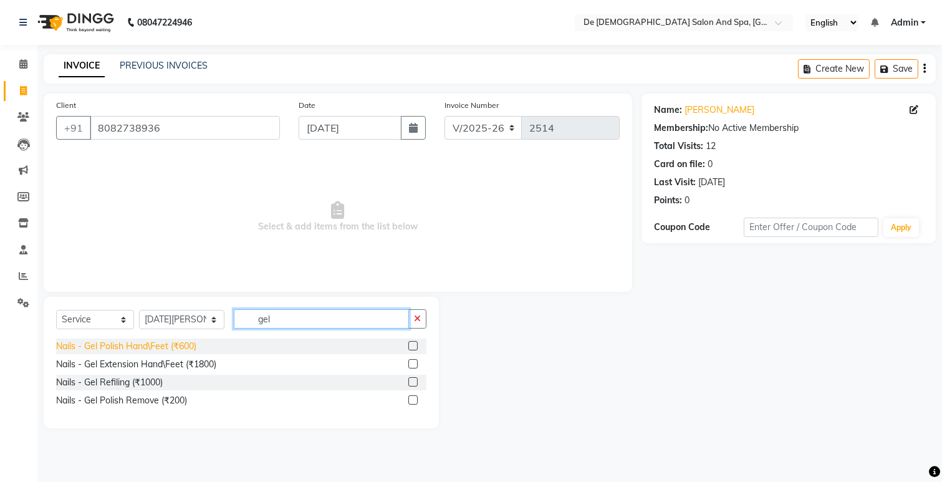
type input "gel"
click at [118, 352] on div "Nails - Gel Polish Hand\Feet (₹600)" at bounding box center [126, 346] width 140 height 13
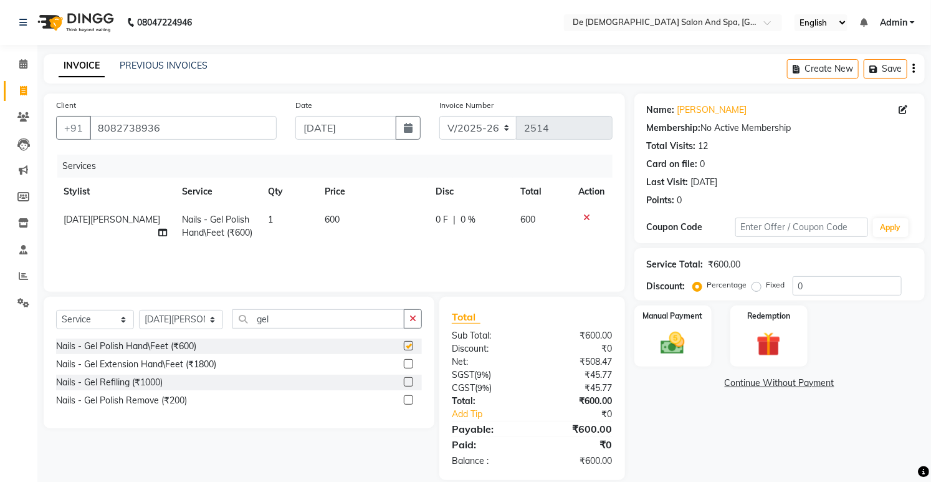
checkbox input "false"
click at [342, 212] on td "600" at bounding box center [372, 226] width 110 height 41
select select "55354"
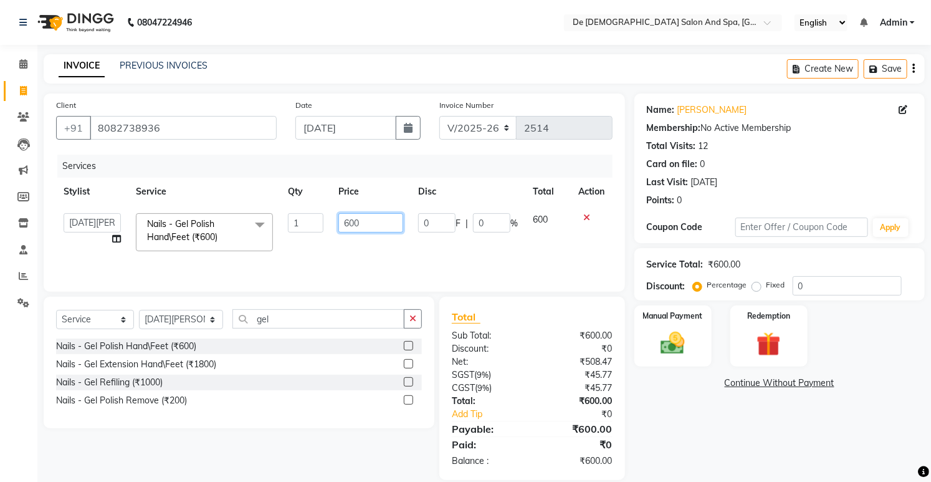
click at [352, 217] on input "600" at bounding box center [370, 222] width 65 height 19
click at [348, 218] on input "600" at bounding box center [370, 222] width 65 height 19
type input "500"
click at [660, 351] on img at bounding box center [673, 343] width 41 height 29
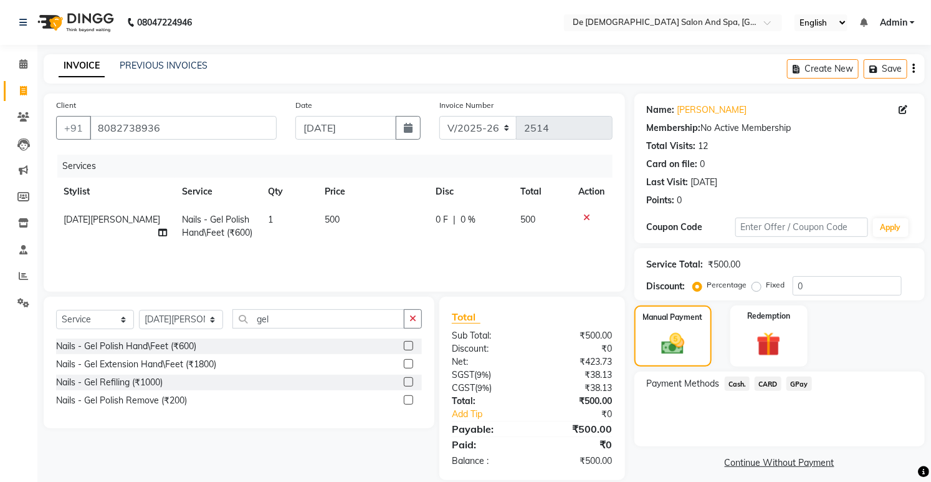
click at [743, 378] on span "Cash." at bounding box center [738, 384] width 26 height 14
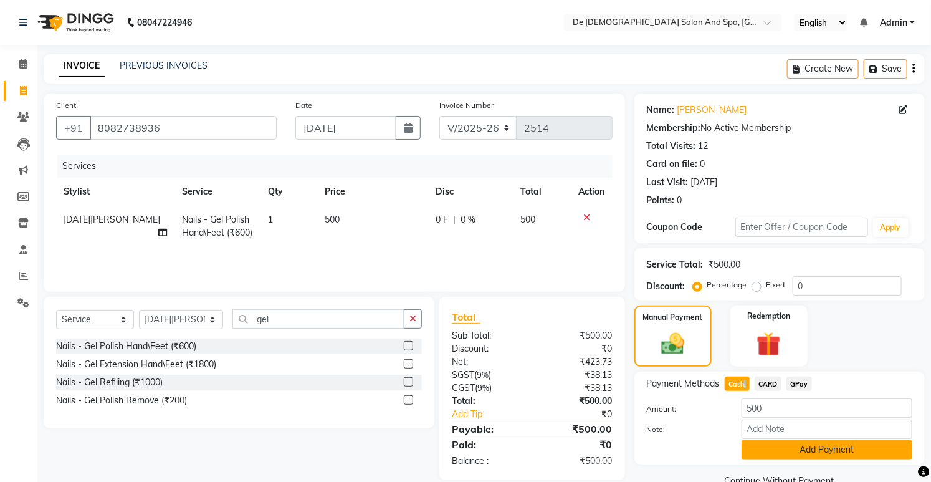
drag, startPoint x: 743, startPoint y: 378, endPoint x: 778, endPoint y: 441, distance: 71.4
click at [778, 441] on button "Add Payment" at bounding box center [827, 449] width 171 height 19
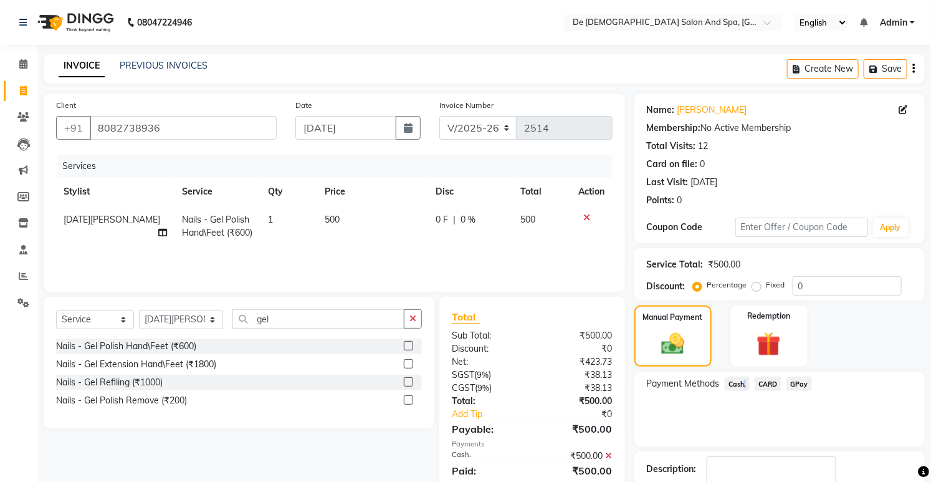
scroll to position [79, 0]
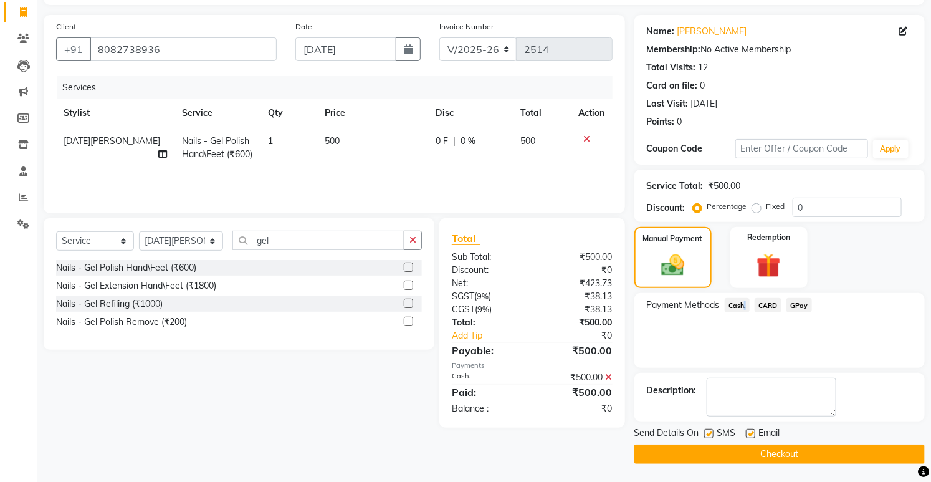
click at [687, 463] on button "Checkout" at bounding box center [780, 453] width 290 height 19
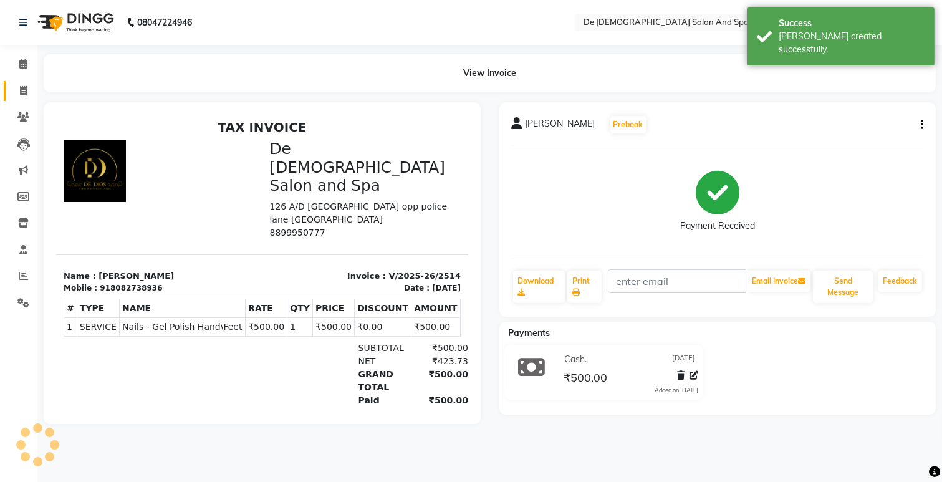
click at [16, 100] on link "Invoice" at bounding box center [19, 91] width 30 height 21
select select "service"
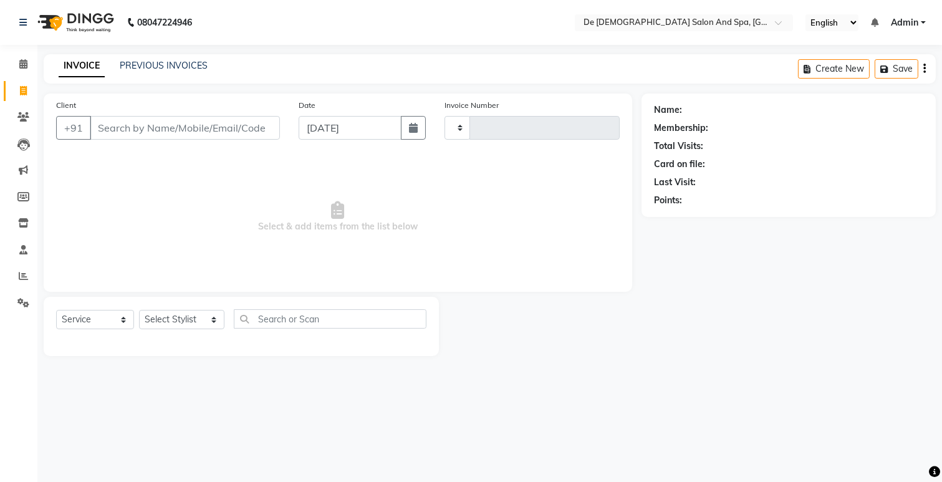
click at [122, 135] on input "Client" at bounding box center [185, 128] width 190 height 24
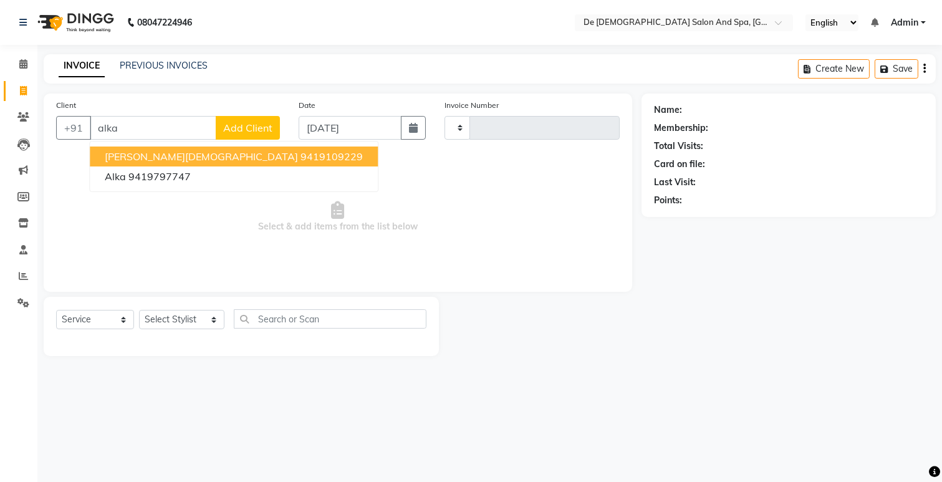
click at [300, 152] on ngb-highlight "9419109229" at bounding box center [331, 156] width 62 height 12
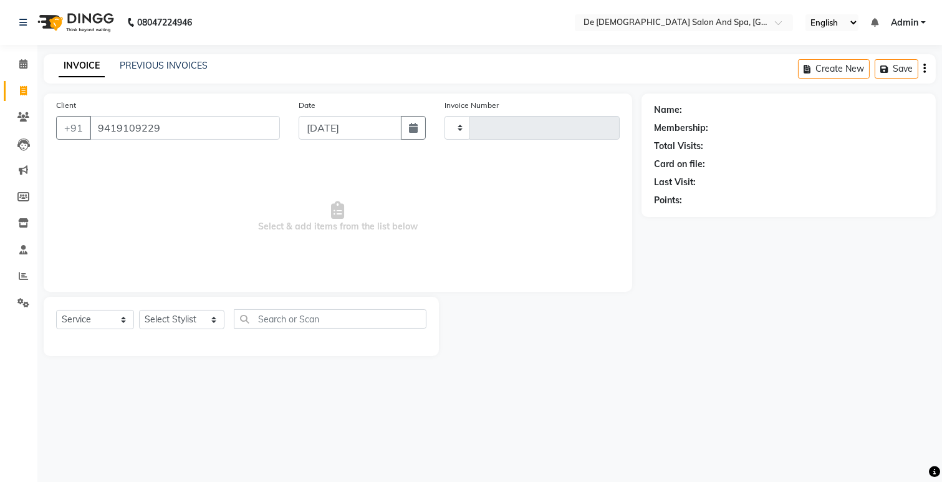
type input "9419109229"
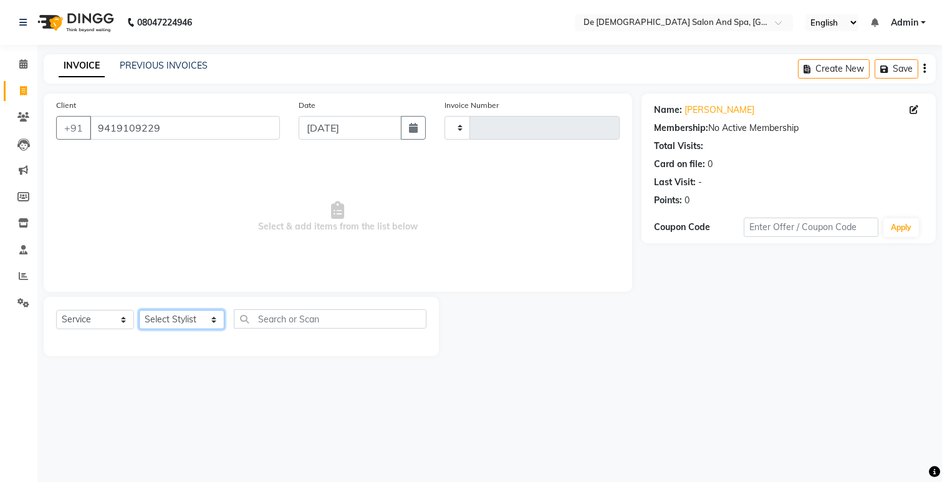
click at [166, 321] on select "Select Stylist akshay aman [PERSON_NAME] [PERSON_NAME] [MEDICAL_DATA][PERSON_NA…" at bounding box center [181, 319] width 85 height 19
select select "49201"
click at [139, 310] on select "Select Stylist akshay aman [PERSON_NAME] [PERSON_NAME] [MEDICAL_DATA][PERSON_NA…" at bounding box center [181, 319] width 85 height 19
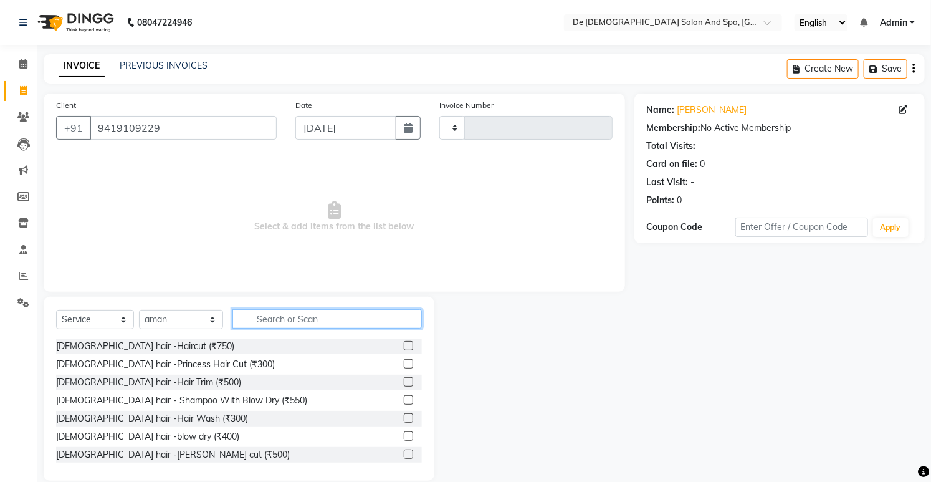
click at [352, 322] on input "text" at bounding box center [327, 318] width 189 height 19
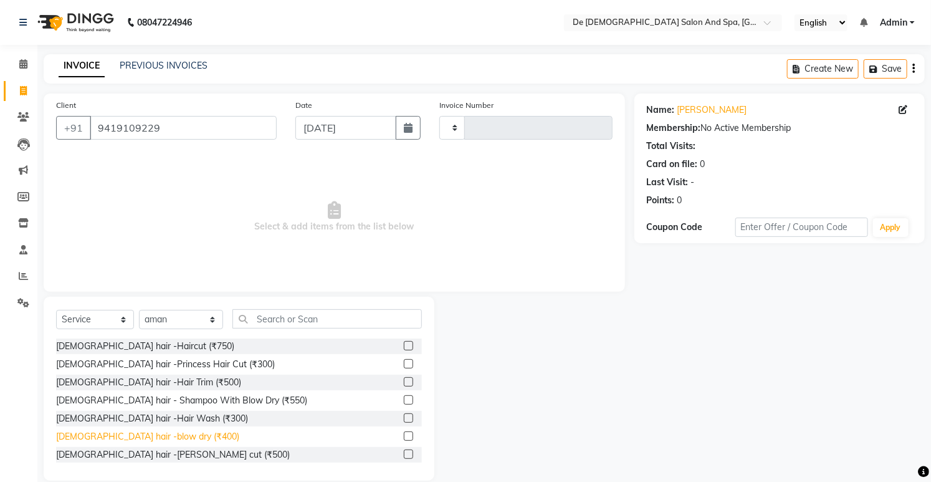
click at [141, 438] on div "[DEMOGRAPHIC_DATA] hair -blow dry (₹400)" at bounding box center [147, 436] width 183 height 13
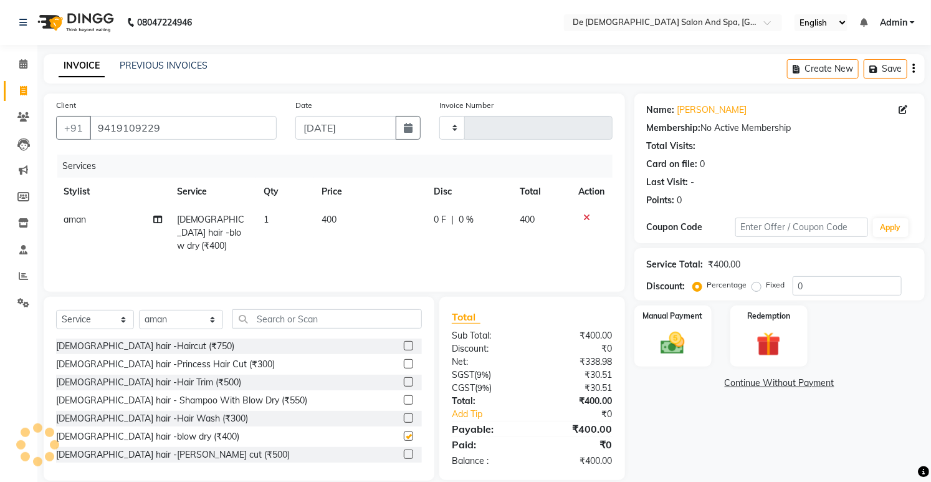
checkbox input "false"
click at [701, 353] on div "Manual Payment" at bounding box center [673, 336] width 80 height 64
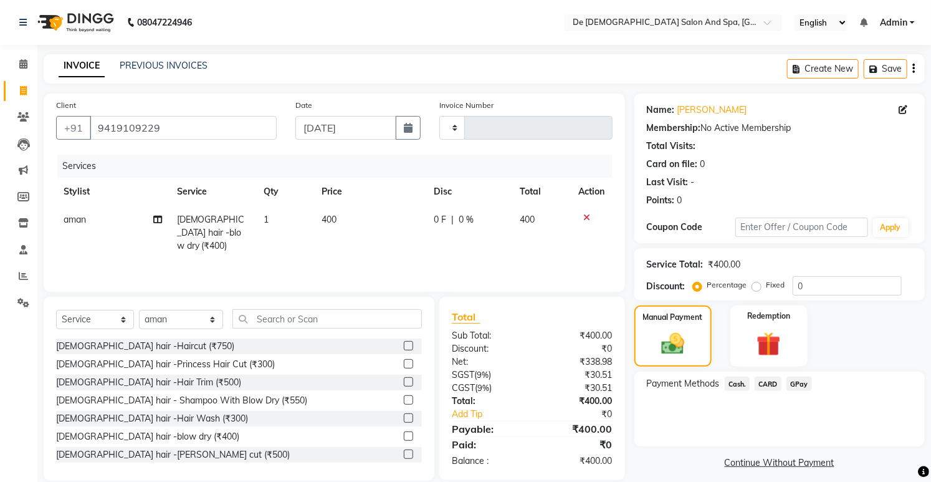
click at [722, 381] on div "Cash." at bounding box center [735, 385] width 31 height 17
click at [742, 388] on span "Cash." at bounding box center [738, 384] width 26 height 14
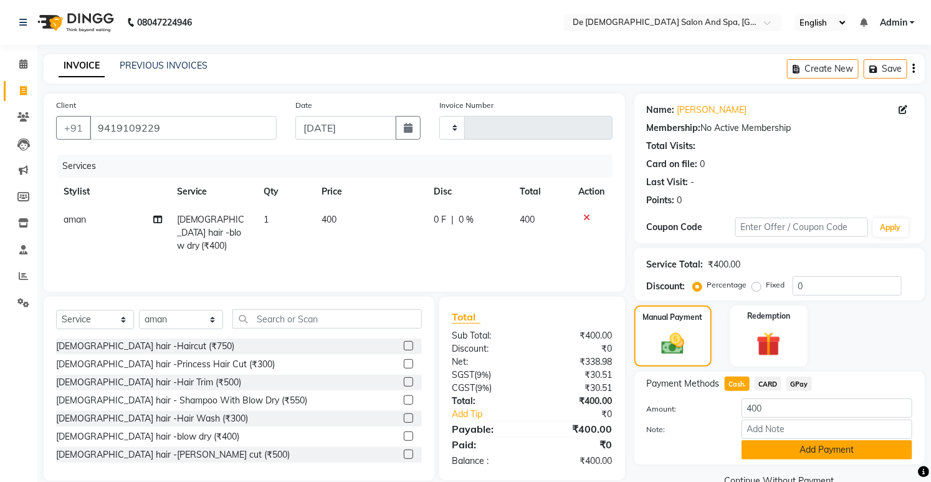
click at [764, 446] on button "Add Payment" at bounding box center [827, 449] width 171 height 19
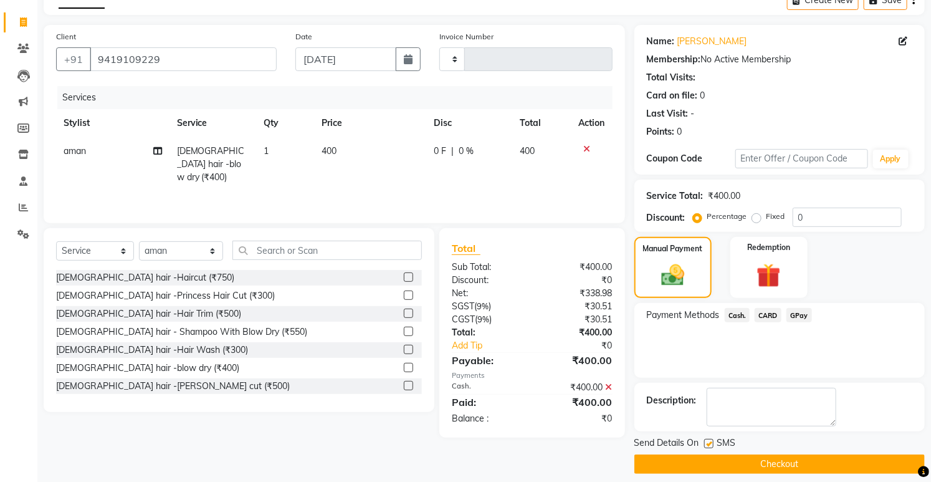
scroll to position [79, 0]
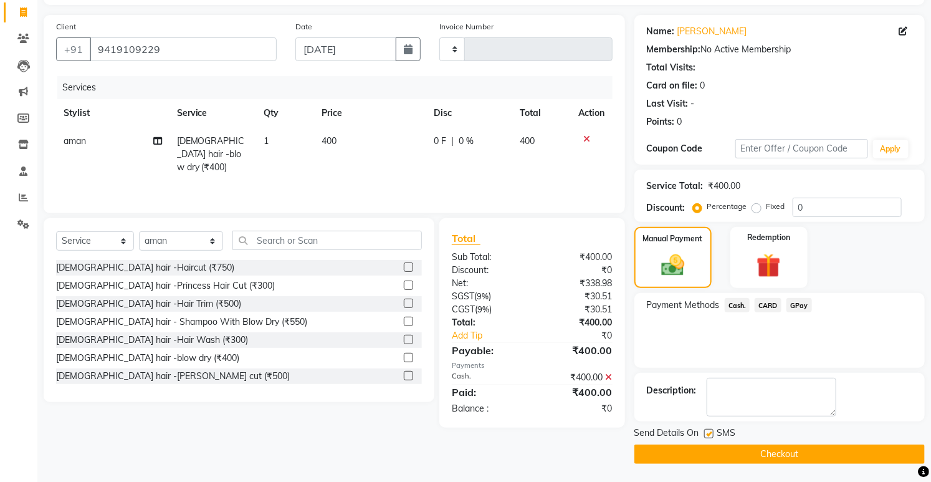
click at [752, 450] on button "Checkout" at bounding box center [780, 453] width 290 height 19
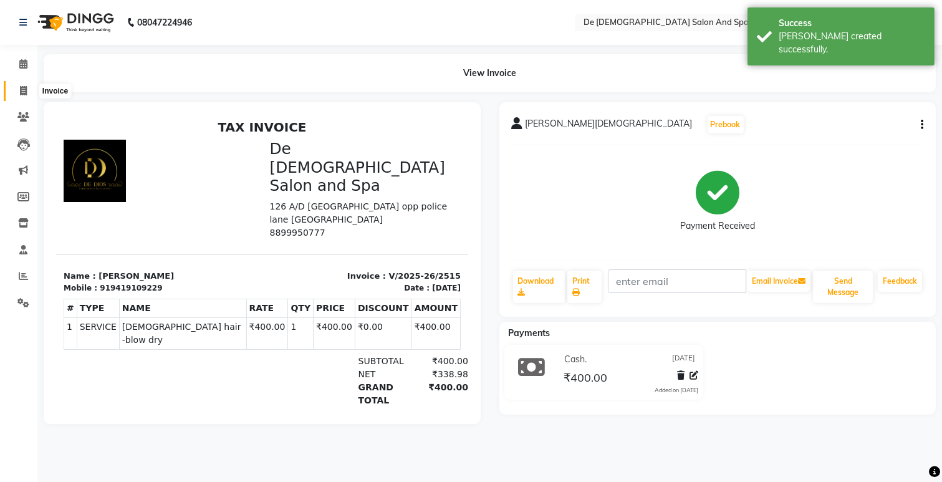
click at [29, 95] on span at bounding box center [23, 91] width 22 height 14
select select "6431"
select select "service"
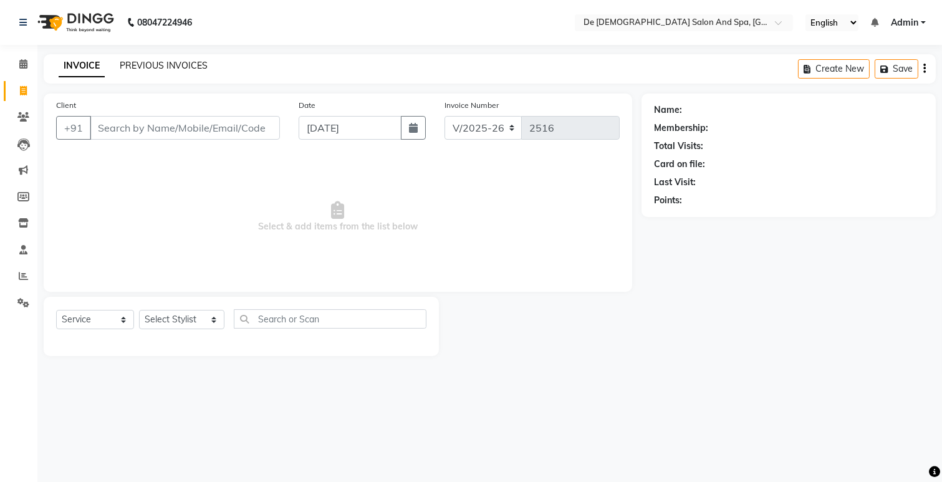
click at [158, 60] on link "PREVIOUS INVOICES" at bounding box center [164, 65] width 88 height 11
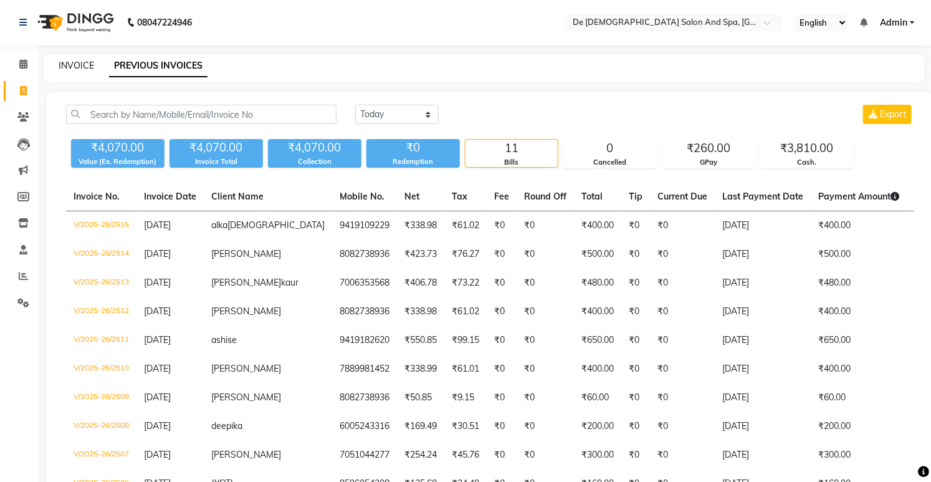
click at [74, 62] on link "INVOICE" at bounding box center [77, 65] width 36 height 11
select select "service"
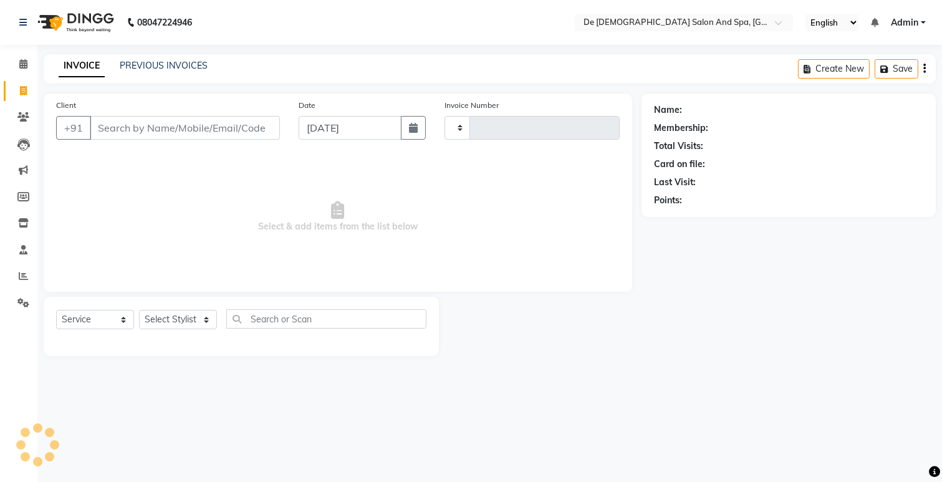
type input "2516"
select select "6431"
click at [167, 61] on link "PREVIOUS INVOICES" at bounding box center [164, 65] width 88 height 11
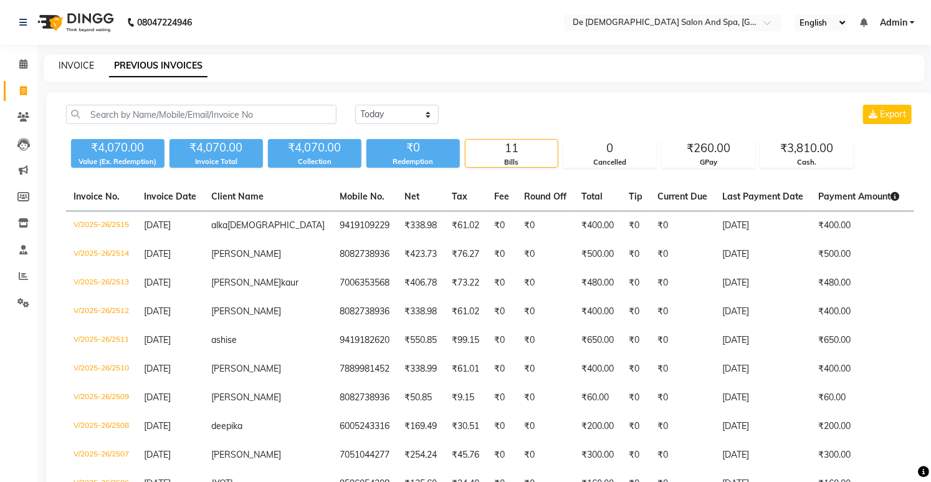
click at [86, 61] on link "INVOICE" at bounding box center [77, 65] width 36 height 11
select select "service"
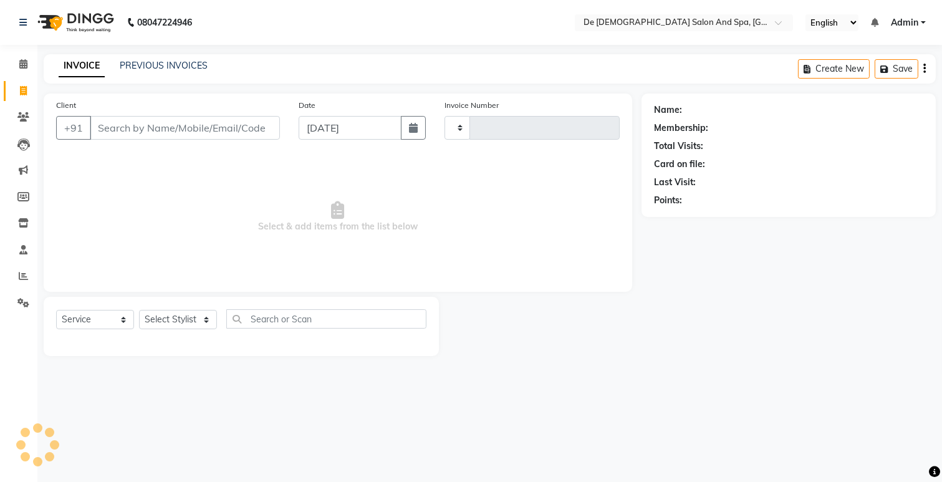
type input "2516"
select select "6431"
click at [160, 322] on select "Select Stylist akshay aman [PERSON_NAME] [PERSON_NAME] [MEDICAL_DATA][PERSON_NA…" at bounding box center [181, 319] width 85 height 19
select select "61511"
click at [139, 310] on select "Select Stylist akshay aman [PERSON_NAME] [PERSON_NAME] [MEDICAL_DATA][PERSON_NA…" at bounding box center [181, 319] width 85 height 19
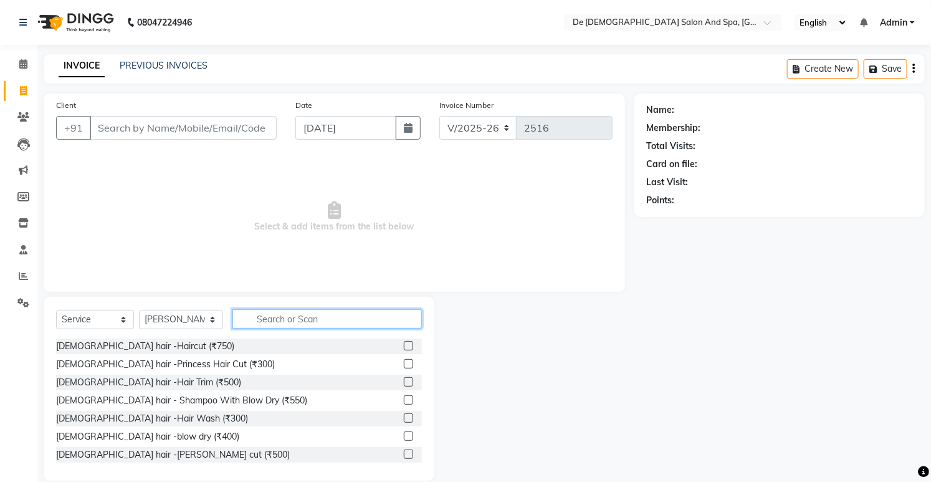
click at [270, 312] on input "text" at bounding box center [327, 318] width 189 height 19
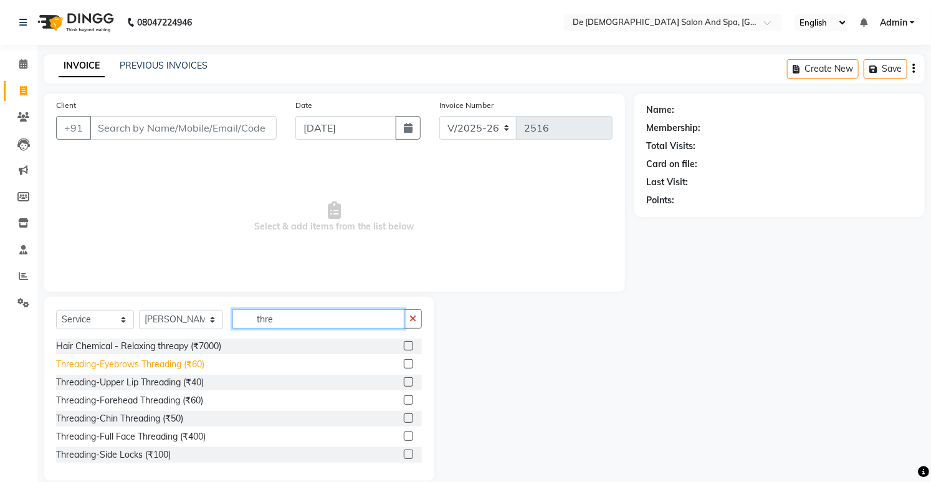
type input "thre"
click at [138, 369] on div "Threading-Eyebrows Threading (₹60)" at bounding box center [130, 364] width 148 height 13
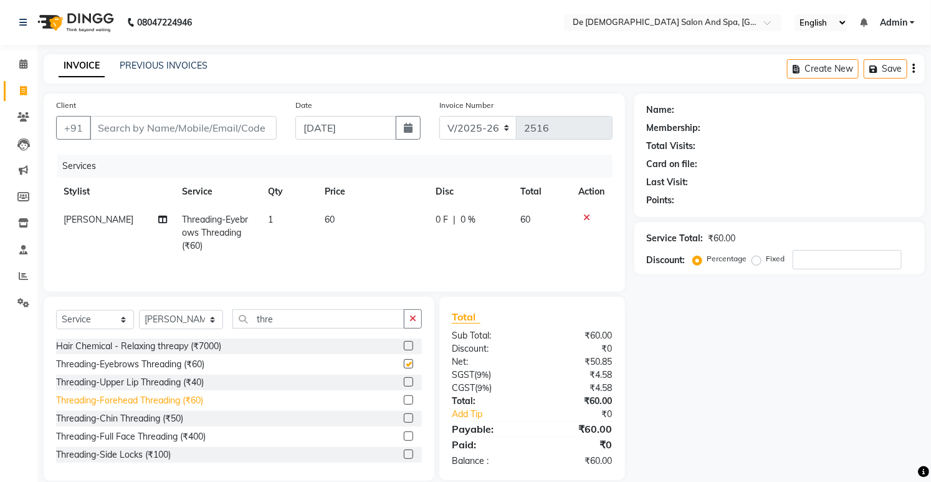
checkbox input "false"
click at [148, 379] on div "Threading-Upper Lip Threading (₹40)" at bounding box center [130, 382] width 148 height 13
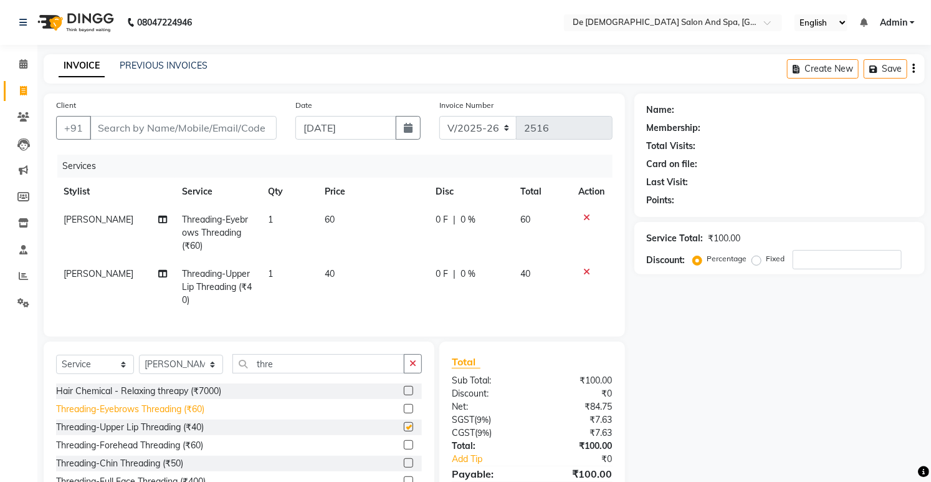
checkbox input "false"
click at [168, 452] on div "Threading-Forehead Threading (₹60)" at bounding box center [129, 445] width 147 height 13
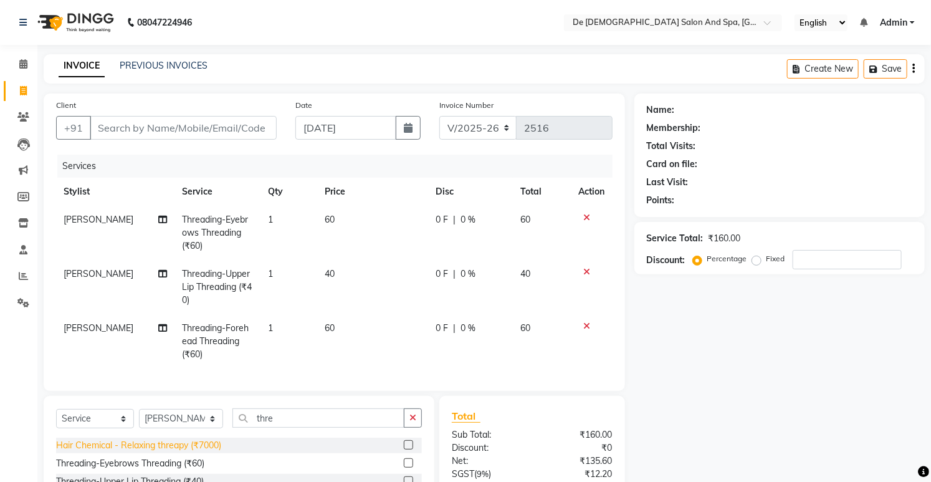
checkbox input "false"
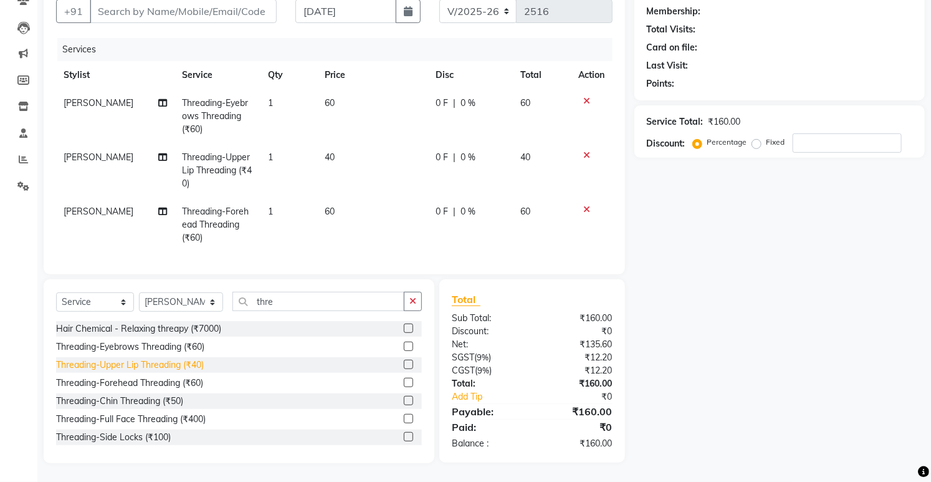
click at [176, 363] on div "Threading-Upper Lip Threading (₹40)" at bounding box center [130, 364] width 148 height 13
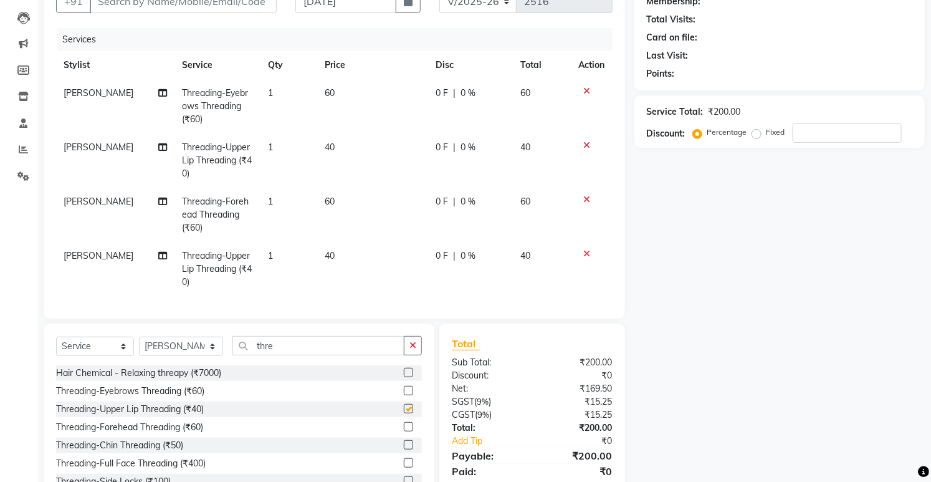
checkbox input "false"
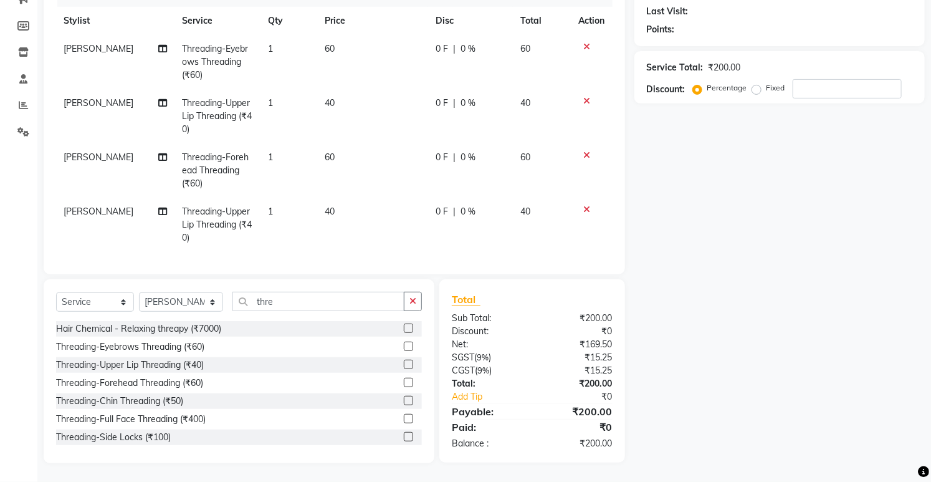
scroll to position [0, 0]
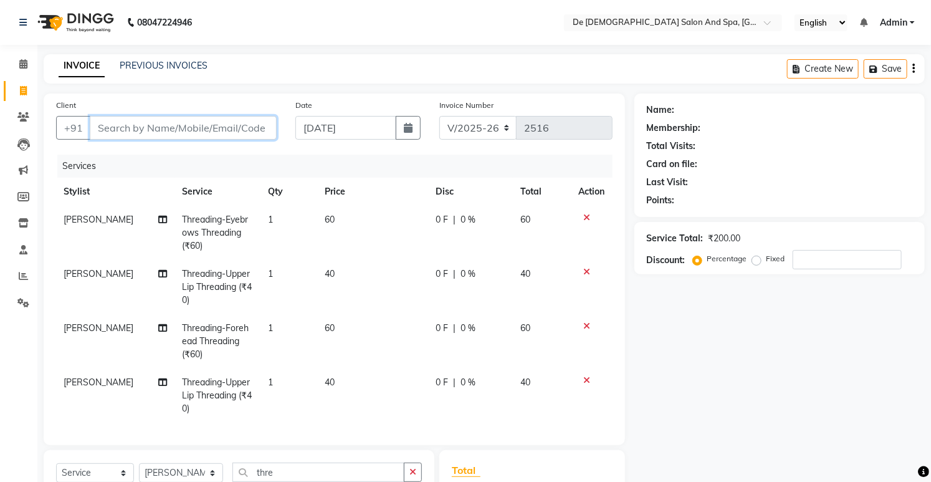
click at [208, 130] on input "Client" at bounding box center [183, 128] width 187 height 24
type input "m"
type input "0"
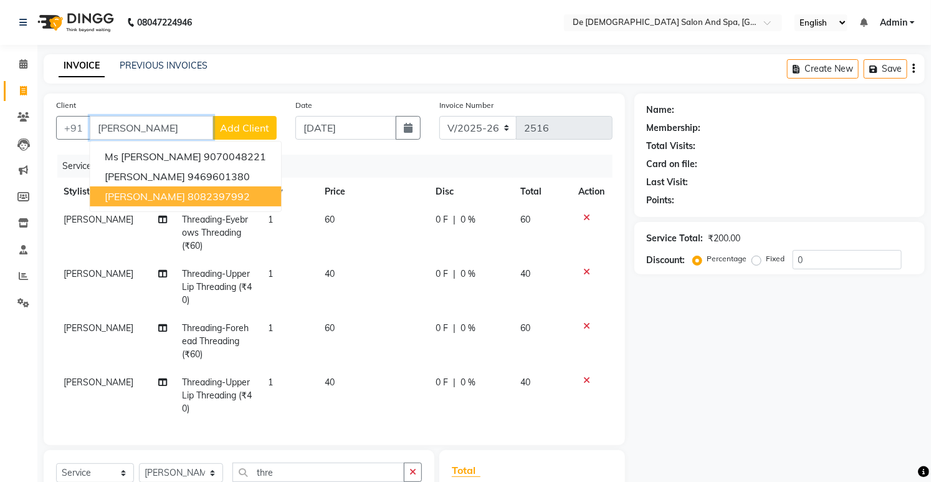
click at [188, 198] on ngb-highlight "8082397992" at bounding box center [219, 196] width 62 height 12
type input "8082397992"
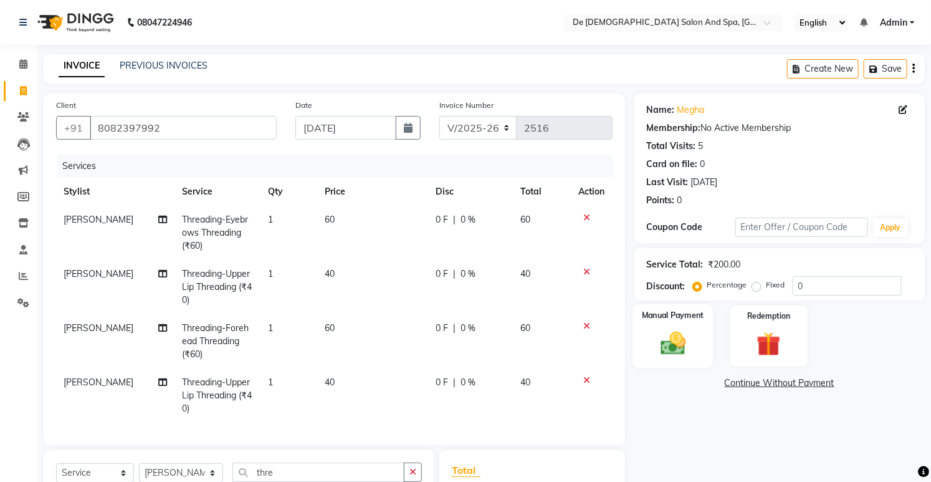
click at [669, 345] on img at bounding box center [673, 343] width 41 height 29
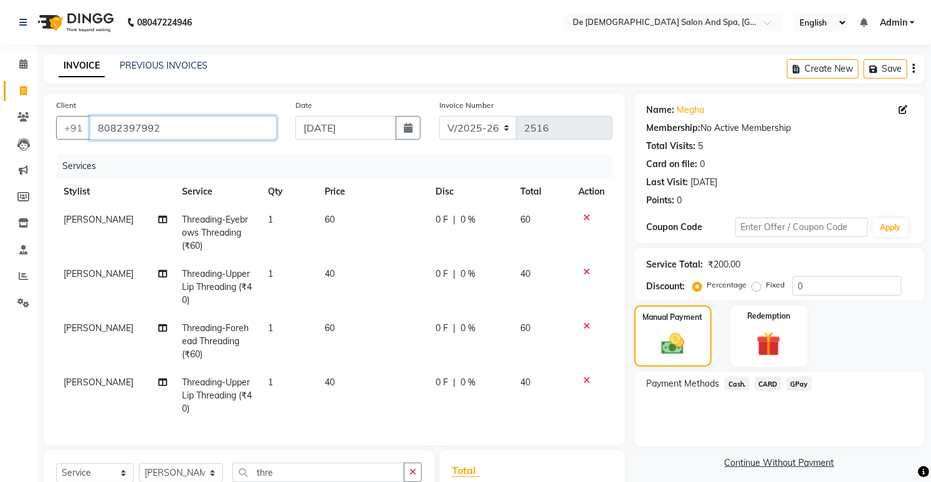
click at [219, 133] on input "8082397992" at bounding box center [183, 128] width 187 height 24
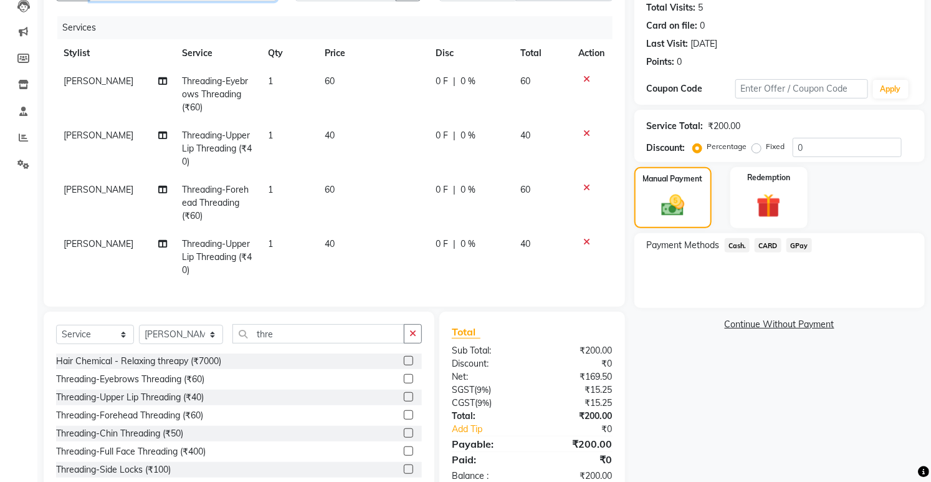
scroll to position [181, 0]
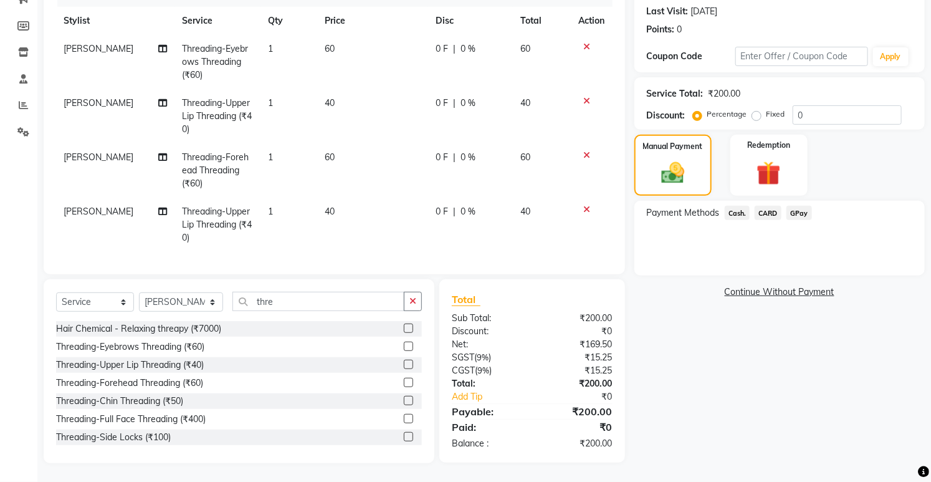
click at [802, 206] on span "GPay" at bounding box center [800, 213] width 26 height 14
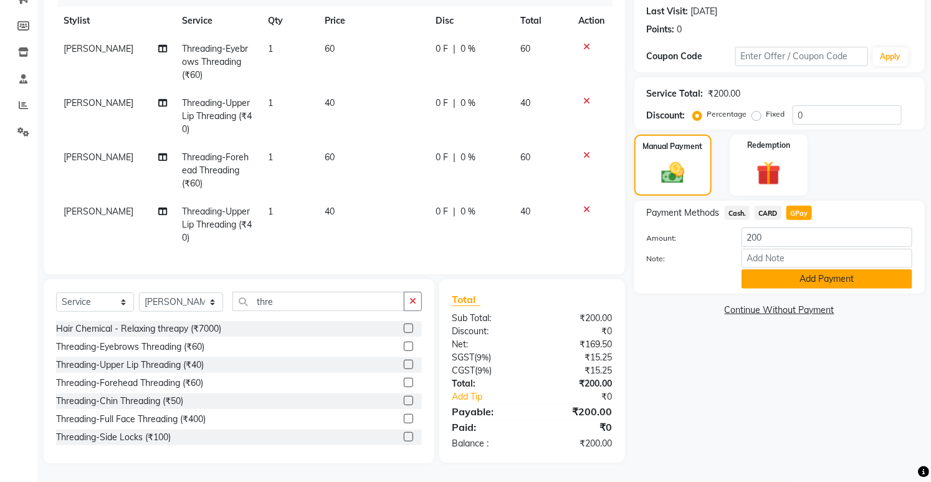
click at [801, 269] on button "Add Payment" at bounding box center [827, 278] width 171 height 19
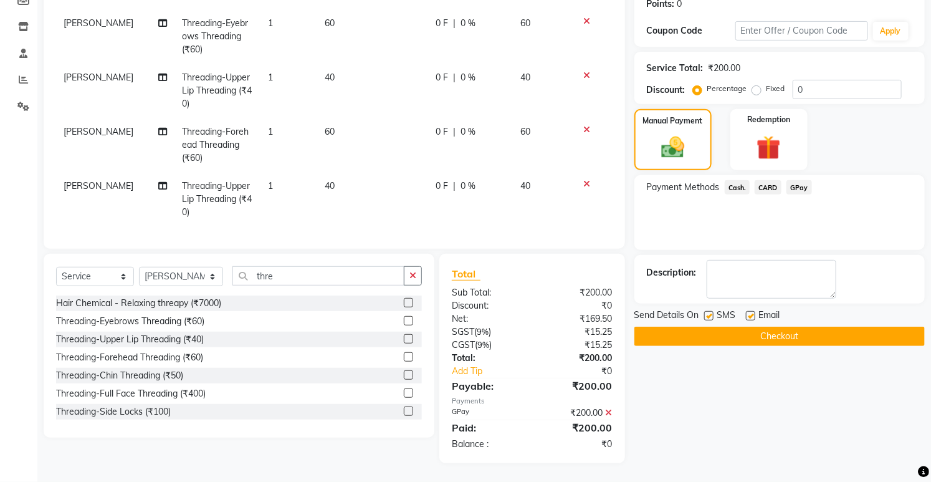
scroll to position [206, 0]
click at [746, 327] on button "Checkout" at bounding box center [780, 336] width 290 height 19
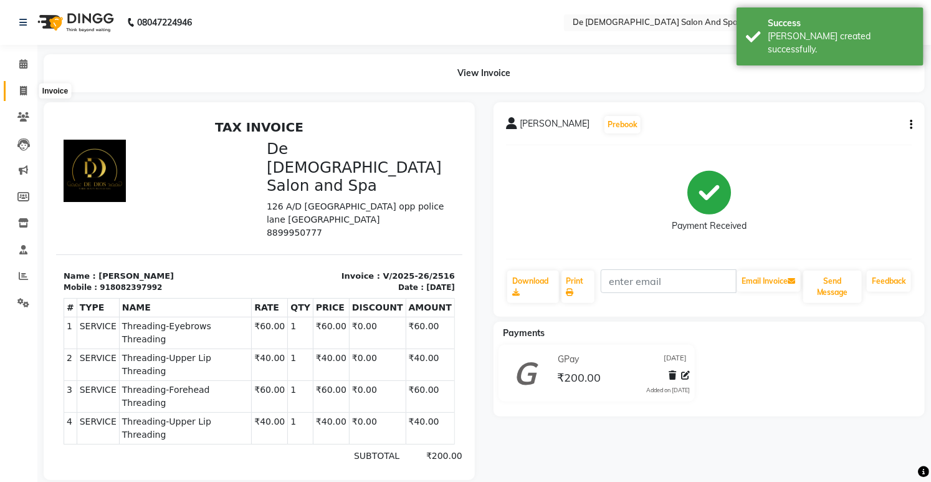
click at [16, 89] on span at bounding box center [23, 91] width 22 height 14
select select "service"
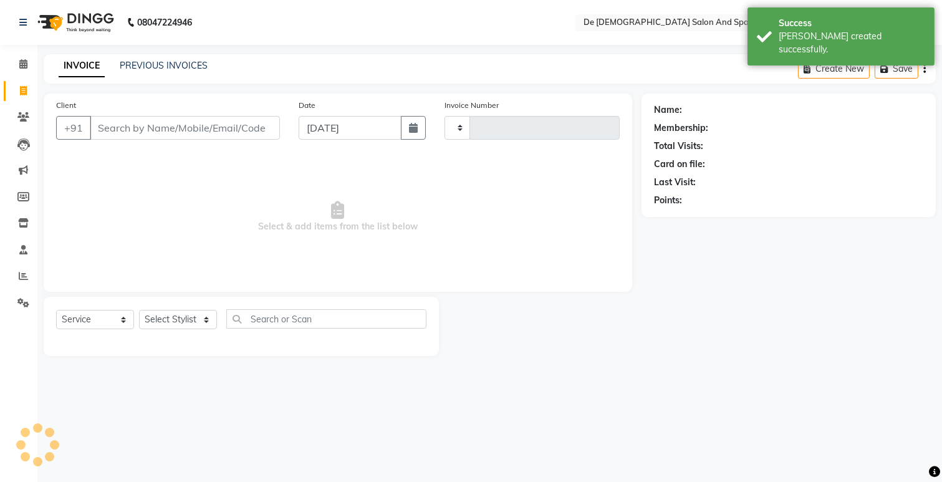
type input "2517"
select select "6431"
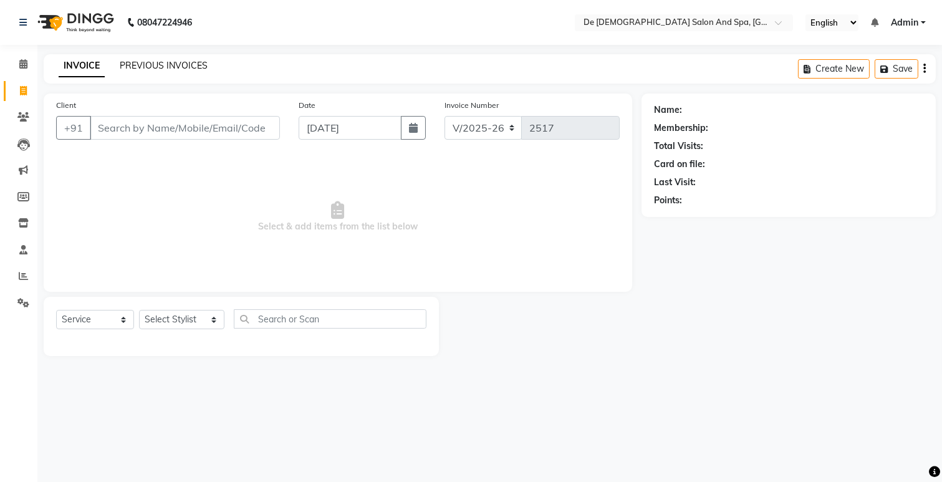
click at [172, 67] on link "PREVIOUS INVOICES" at bounding box center [164, 65] width 88 height 11
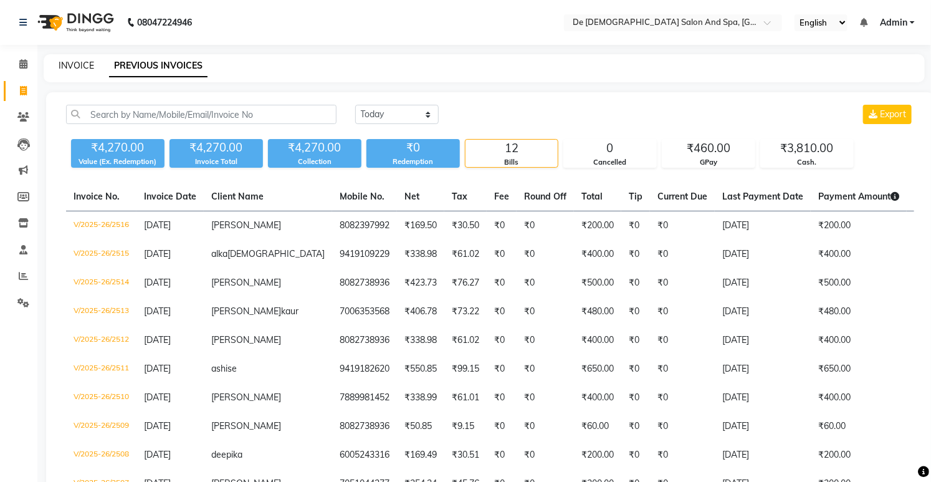
click at [76, 64] on link "INVOICE" at bounding box center [77, 65] width 36 height 11
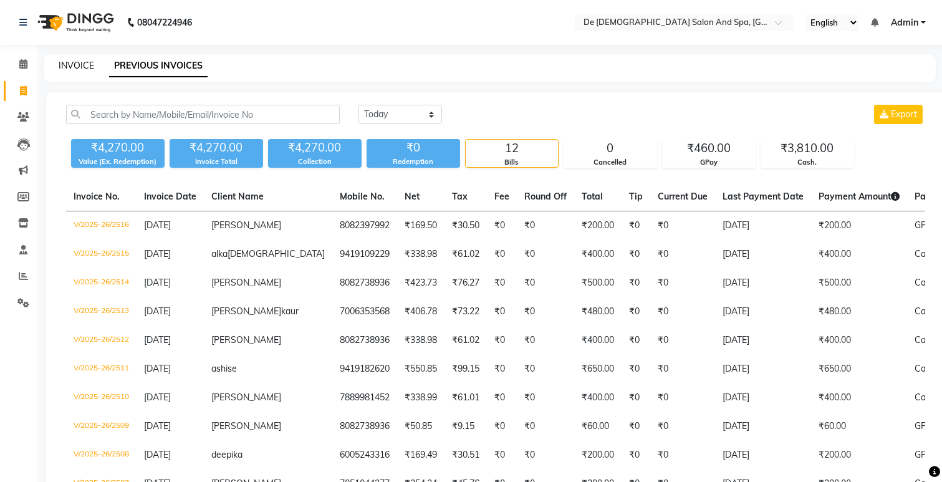
select select "6431"
select select "service"
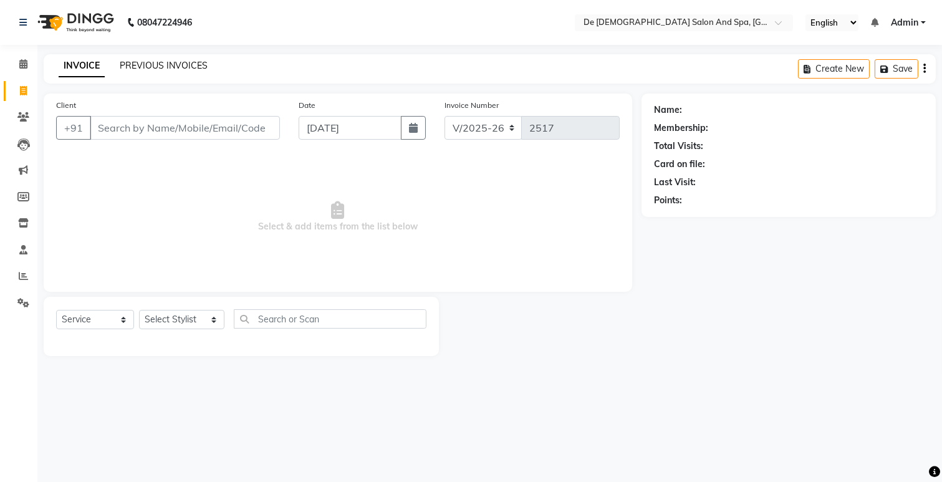
click at [165, 69] on link "PREVIOUS INVOICES" at bounding box center [164, 65] width 88 height 11
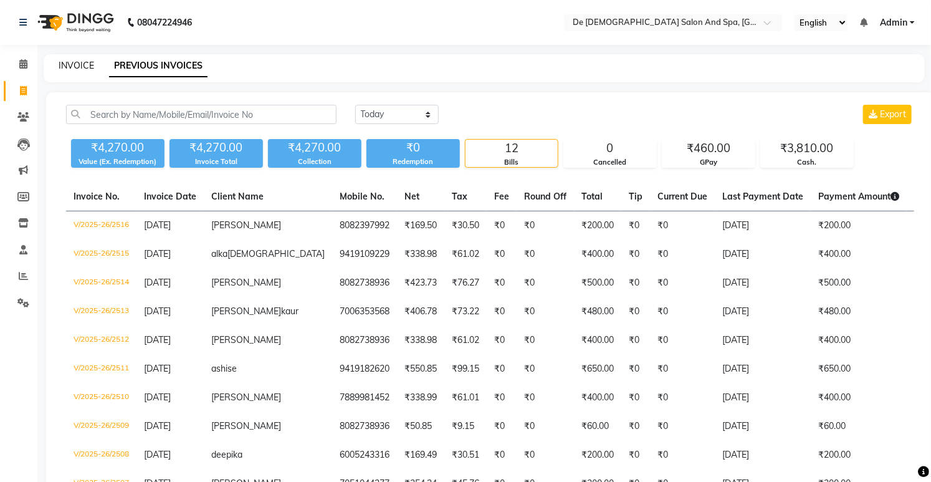
click at [85, 62] on link "INVOICE" at bounding box center [77, 65] width 36 height 11
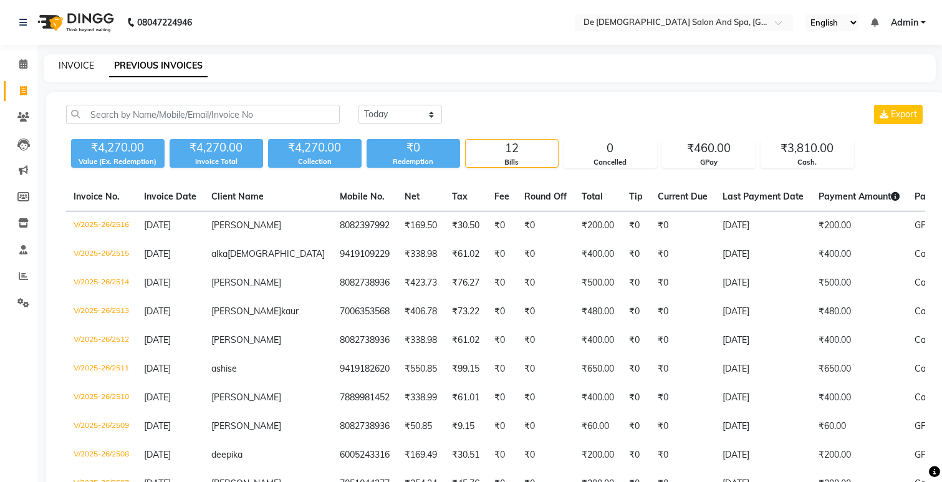
select select "6431"
select select "service"
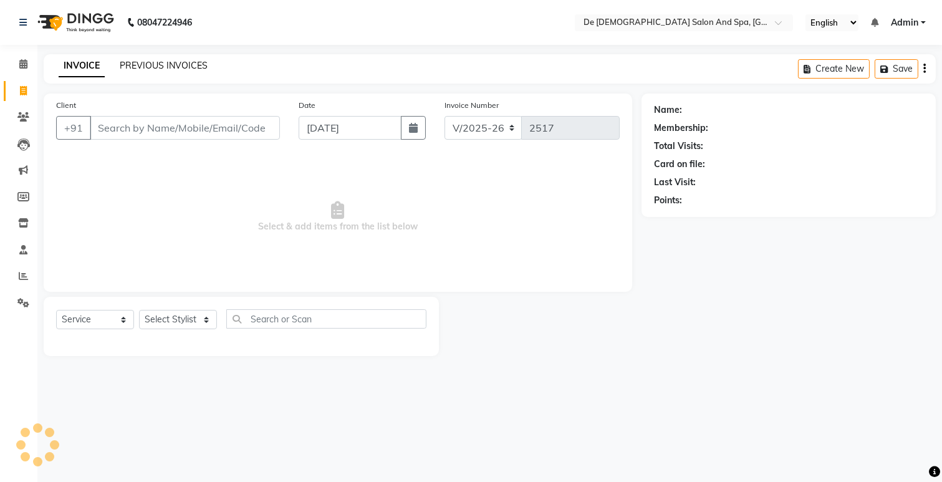
click at [166, 66] on link "PREVIOUS INVOICES" at bounding box center [164, 65] width 88 height 11
